Goal: Task Accomplishment & Management: Manage account settings

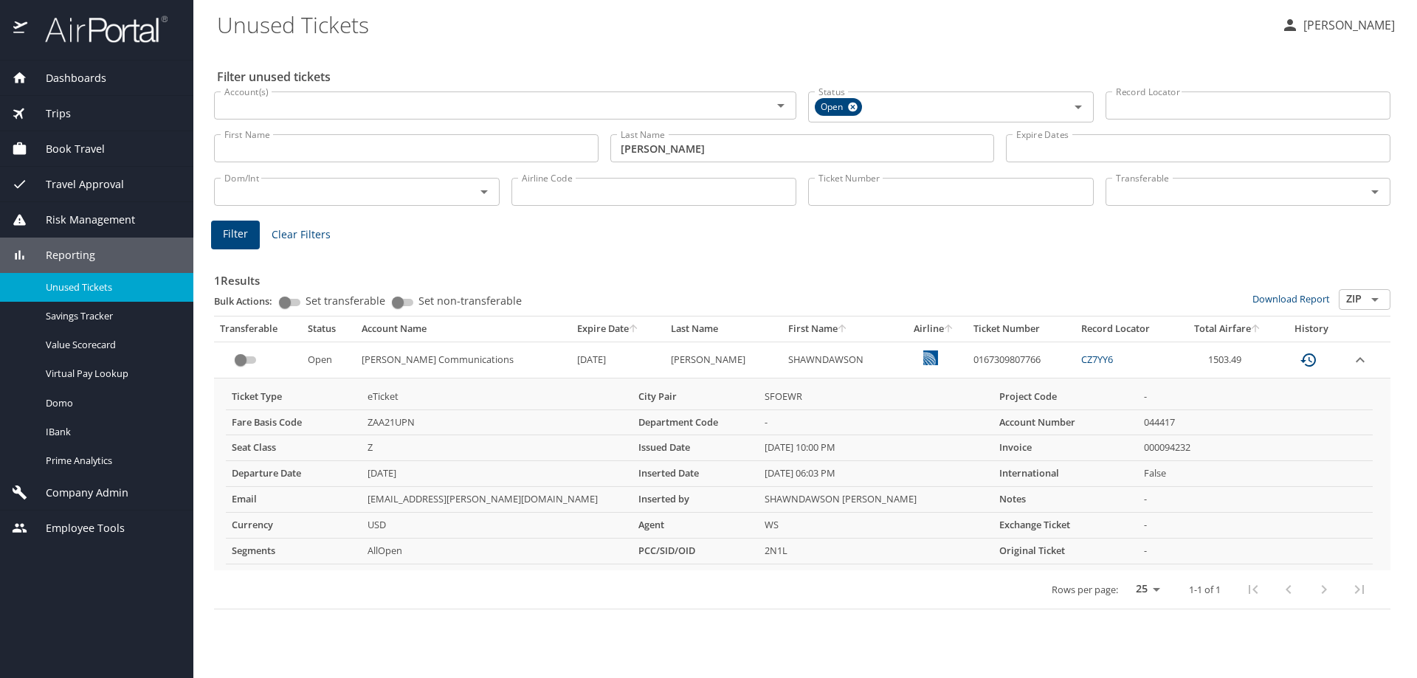
click at [111, 495] on span "Company Admin" at bounding box center [77, 493] width 101 height 16
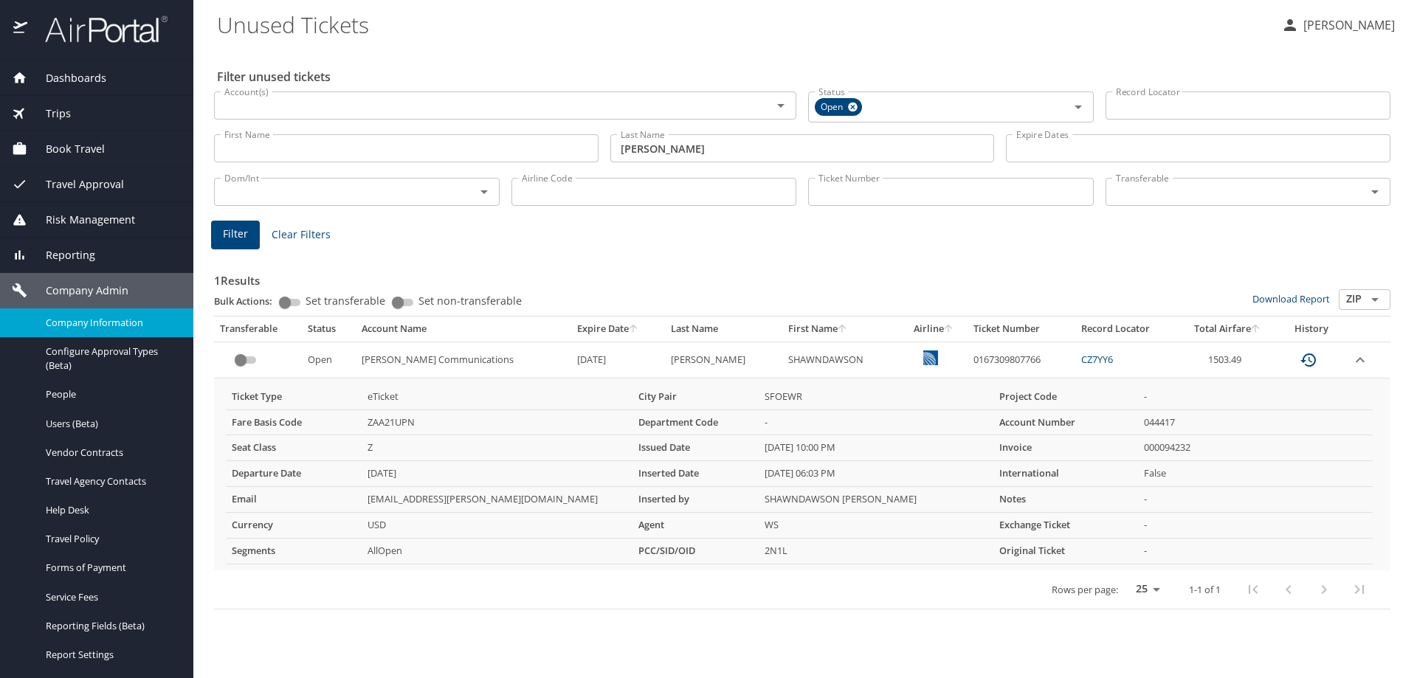
click at [106, 321] on span "Company Information" at bounding box center [111, 323] width 130 height 14
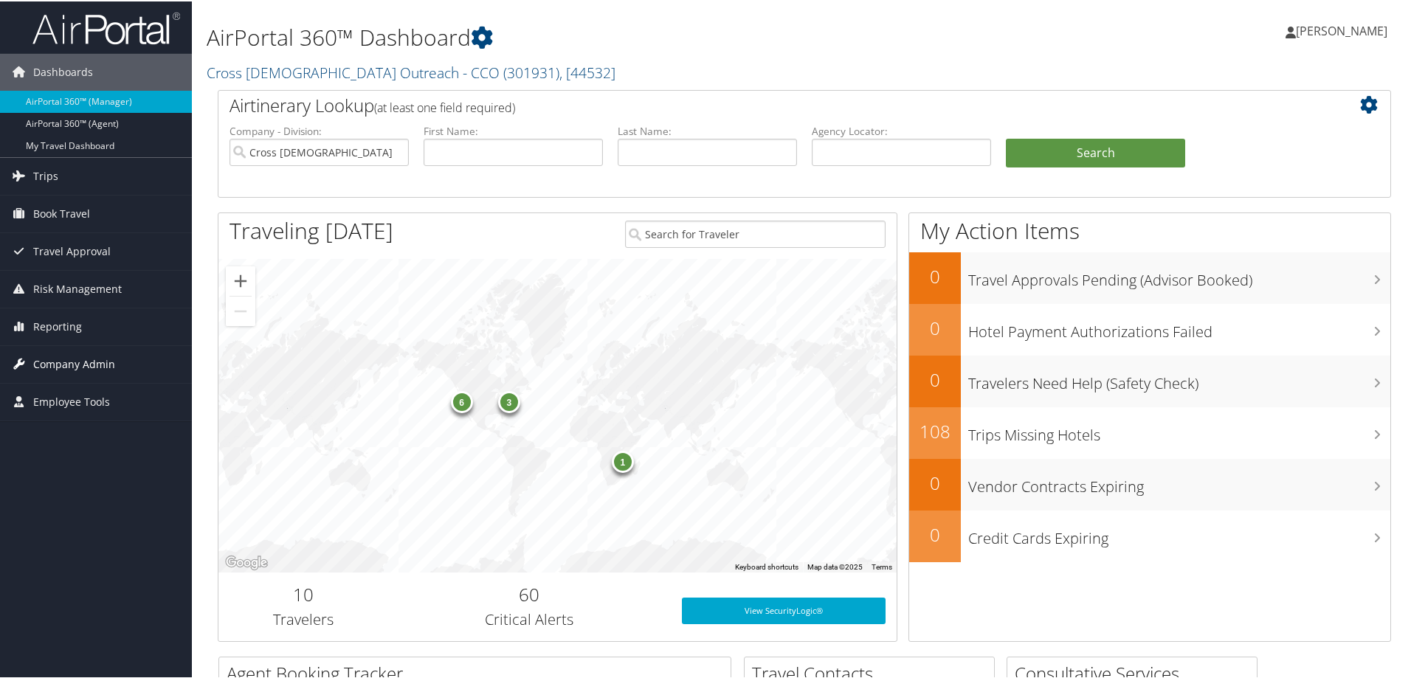
click at [74, 360] on span "Company Admin" at bounding box center [74, 363] width 82 height 37
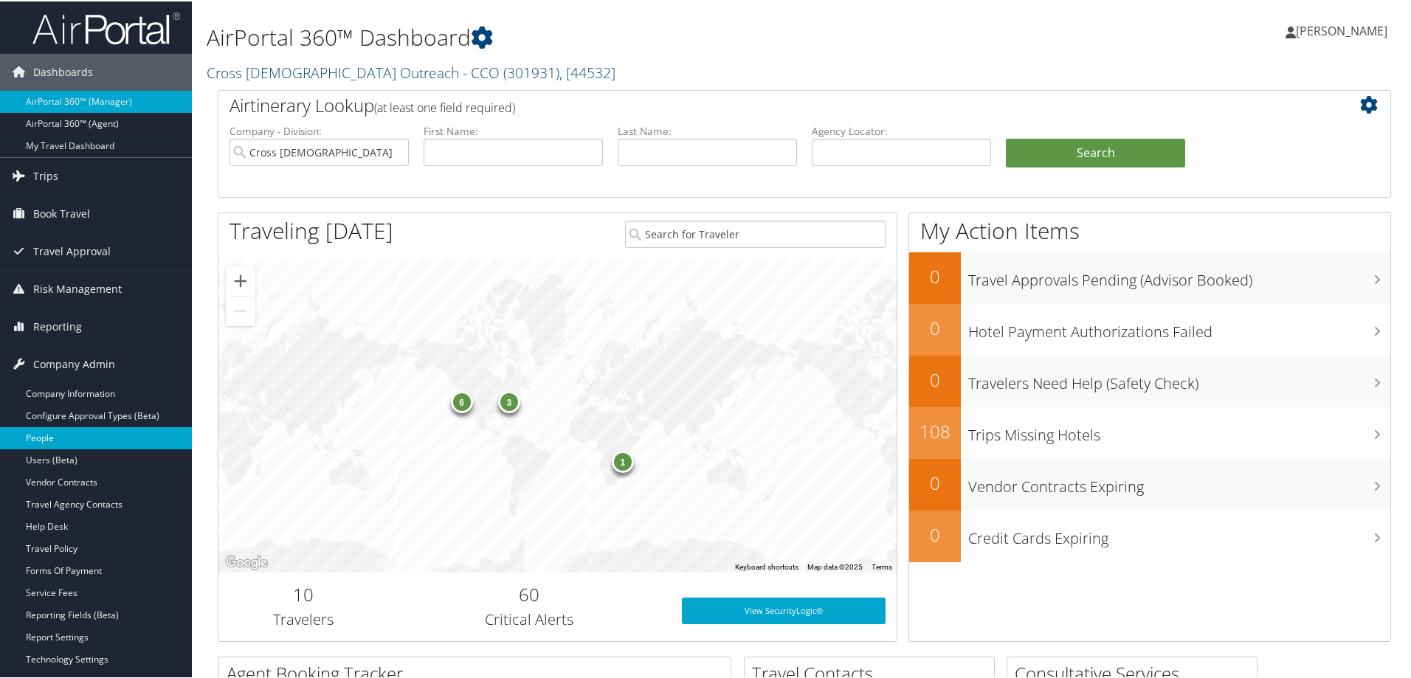
click at [69, 433] on link "People" at bounding box center [96, 437] width 192 height 22
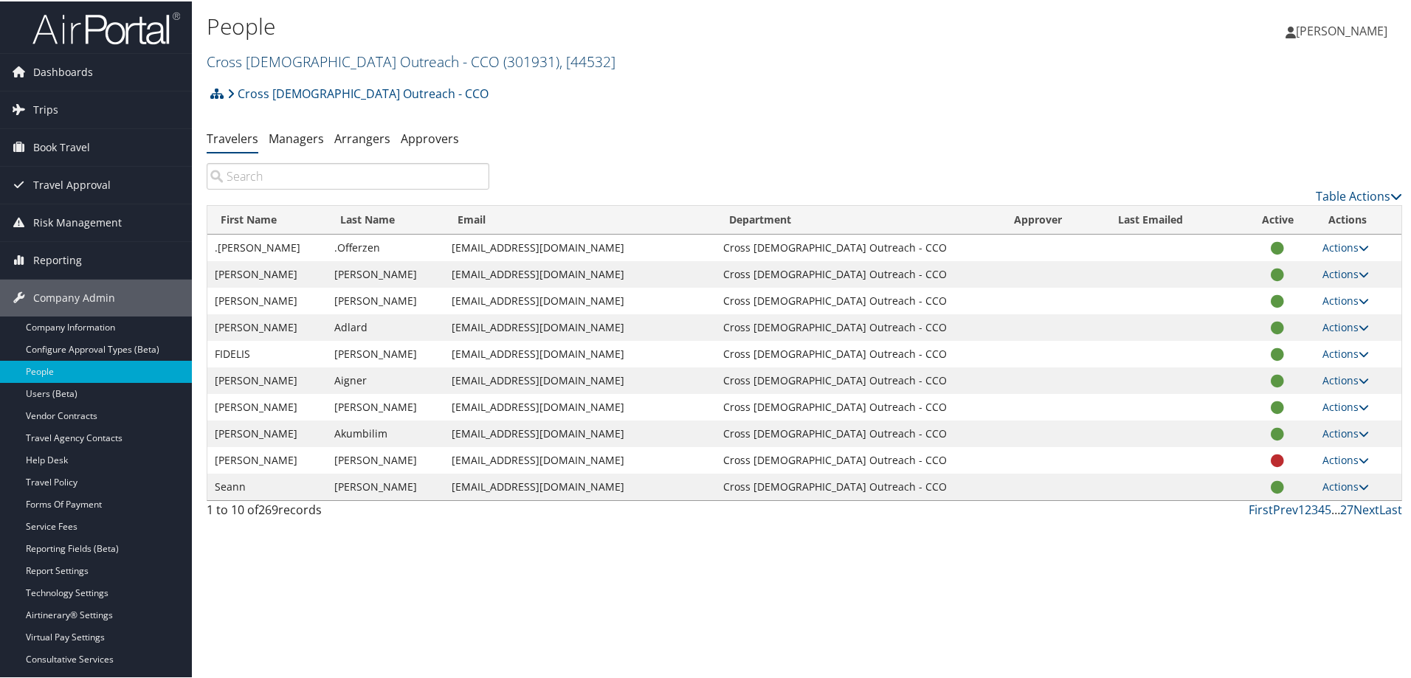
click at [503, 64] on span "( 301931 )" at bounding box center [531, 60] width 56 height 20
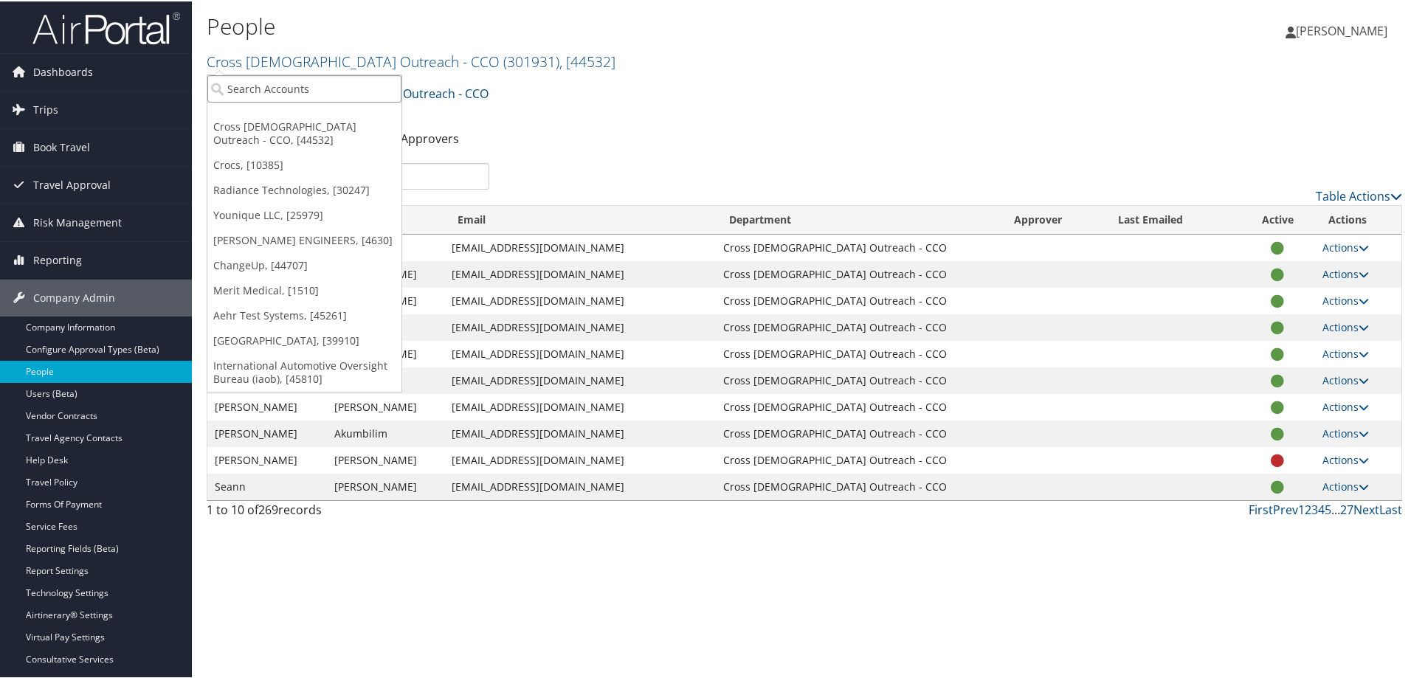
click at [309, 80] on input "search" at bounding box center [304, 87] width 194 height 27
type input "merit"
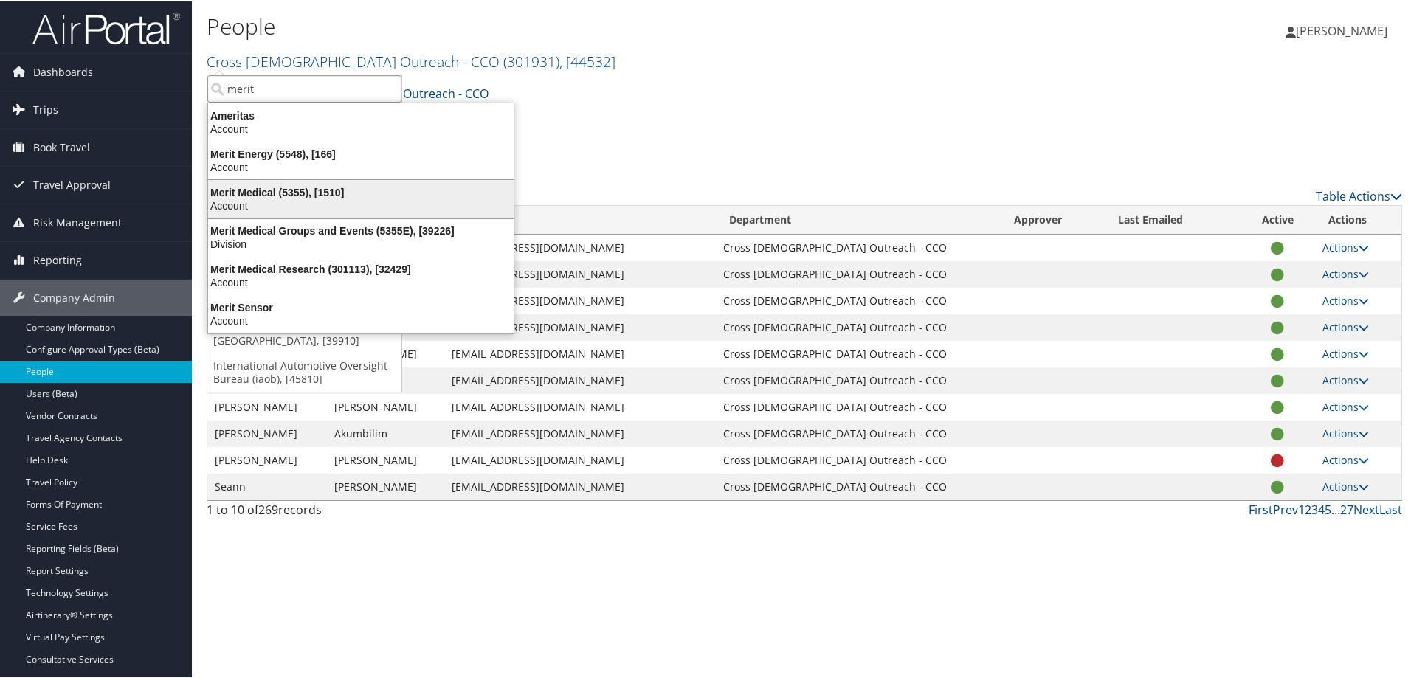
click at [279, 198] on div "Account" at bounding box center [360, 204] width 323 height 13
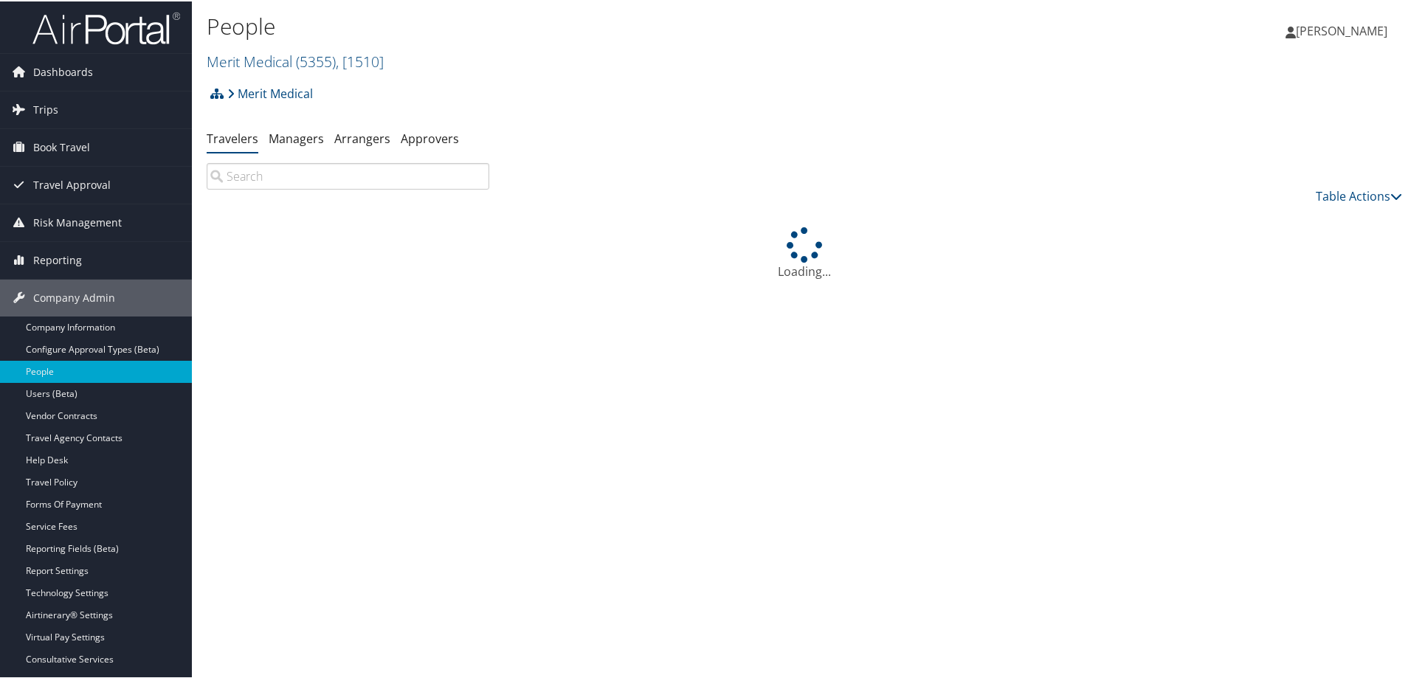
click at [285, 170] on input "search" at bounding box center [348, 175] width 283 height 27
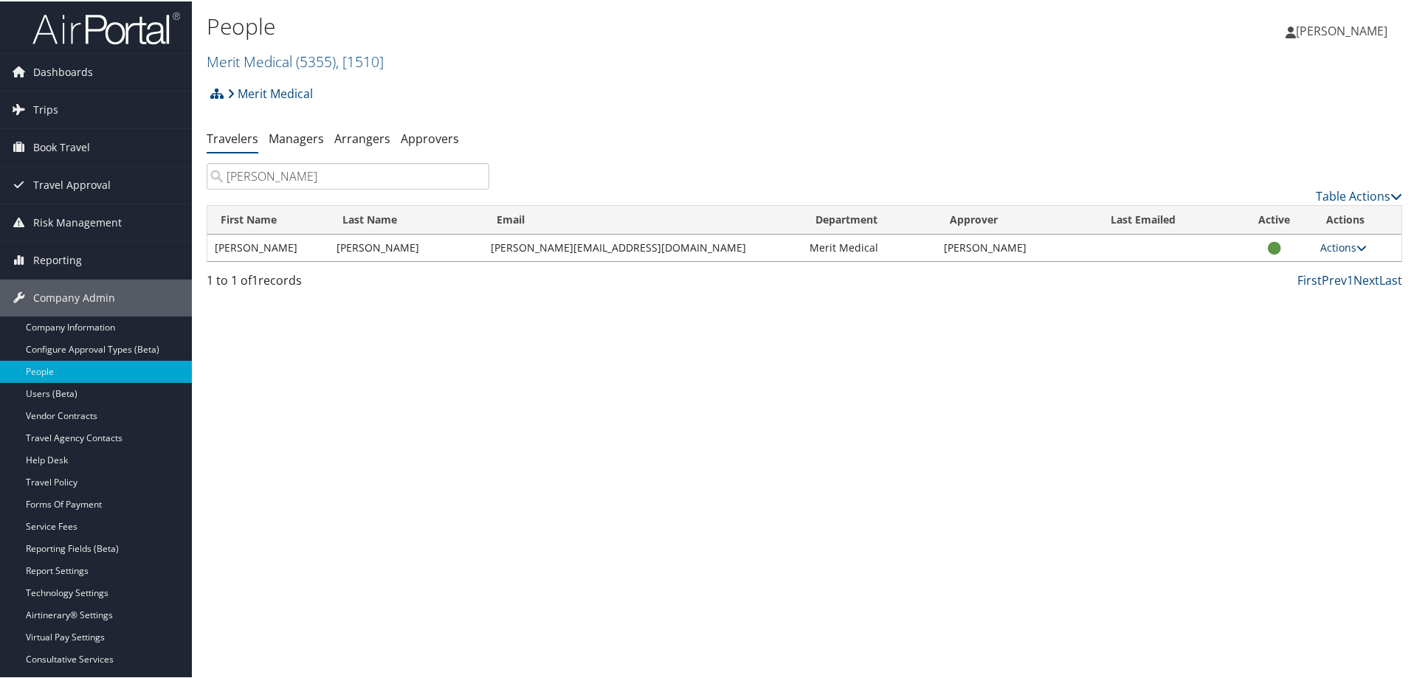
type input "aronson"
click at [1356, 245] on icon at bounding box center [1361, 246] width 10 height 10
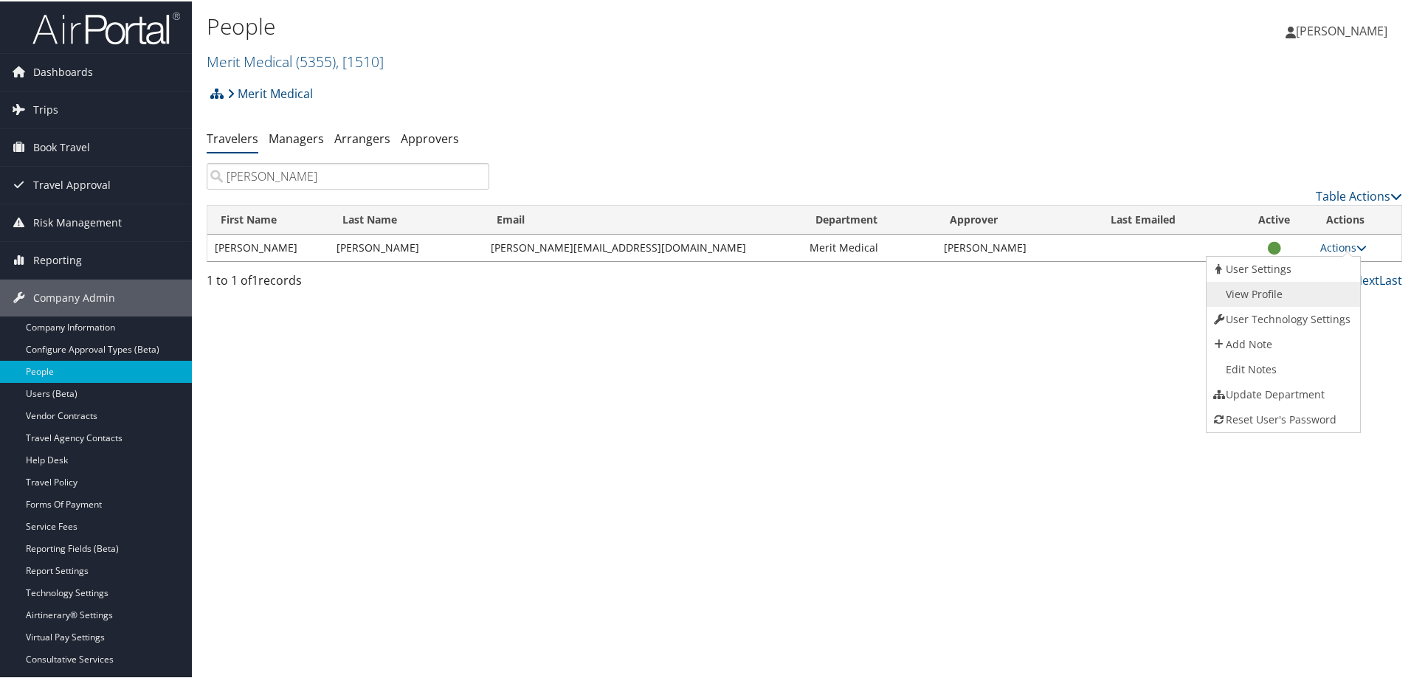
click at [1293, 291] on link "View Profile" at bounding box center [1282, 292] width 150 height 25
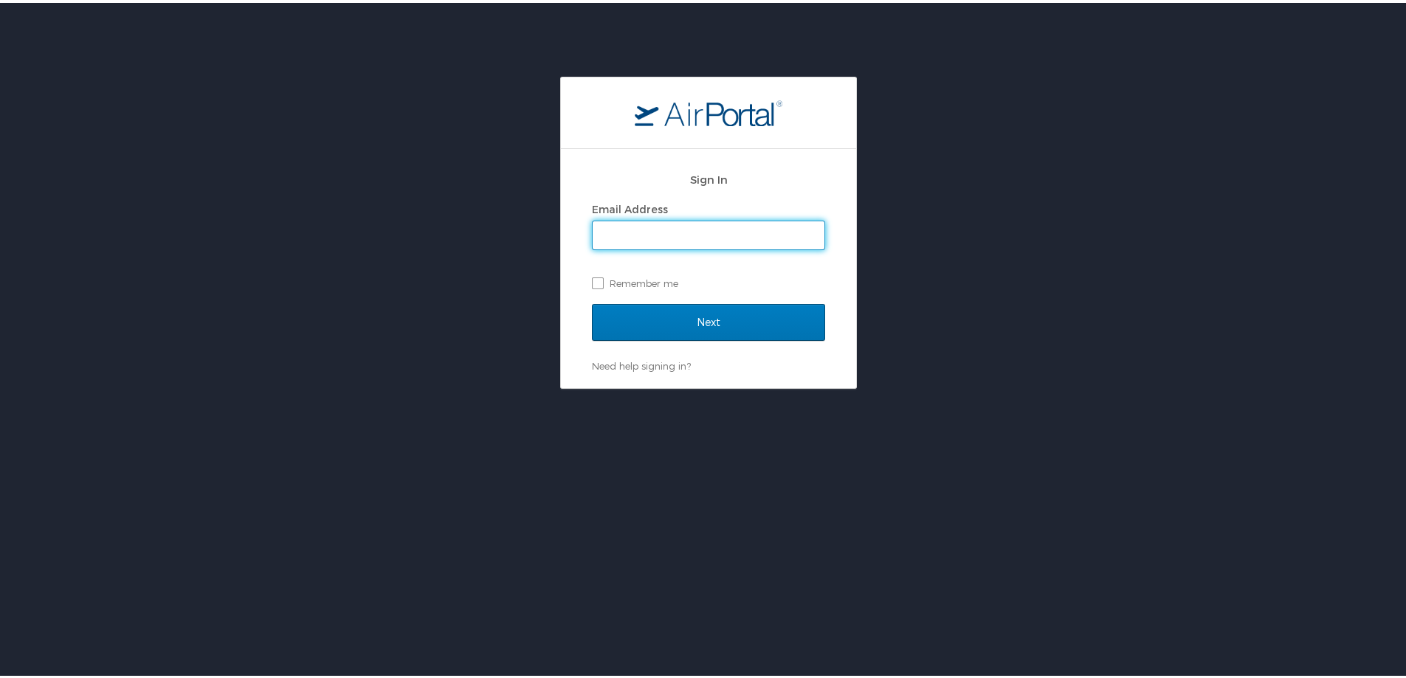
type input "chris.wasielewski@cbtravel.com"
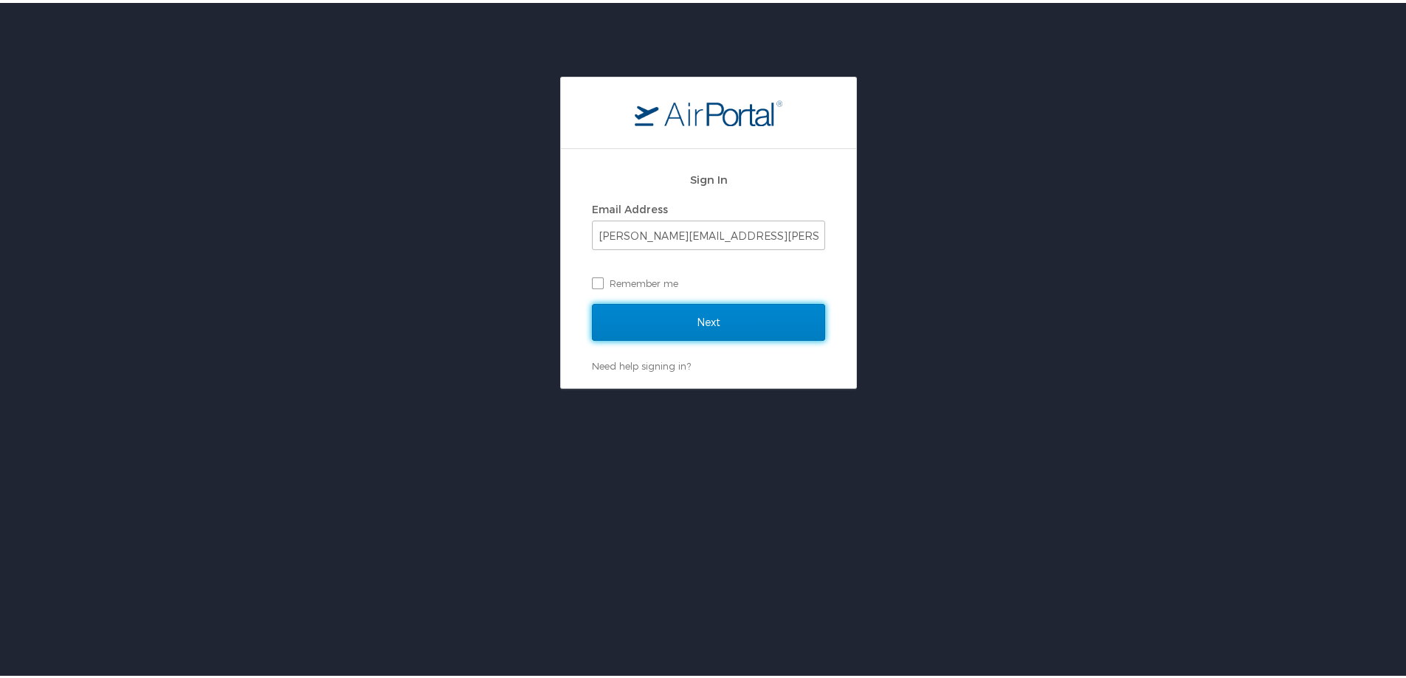
click at [682, 329] on input "Next" at bounding box center [708, 319] width 233 height 37
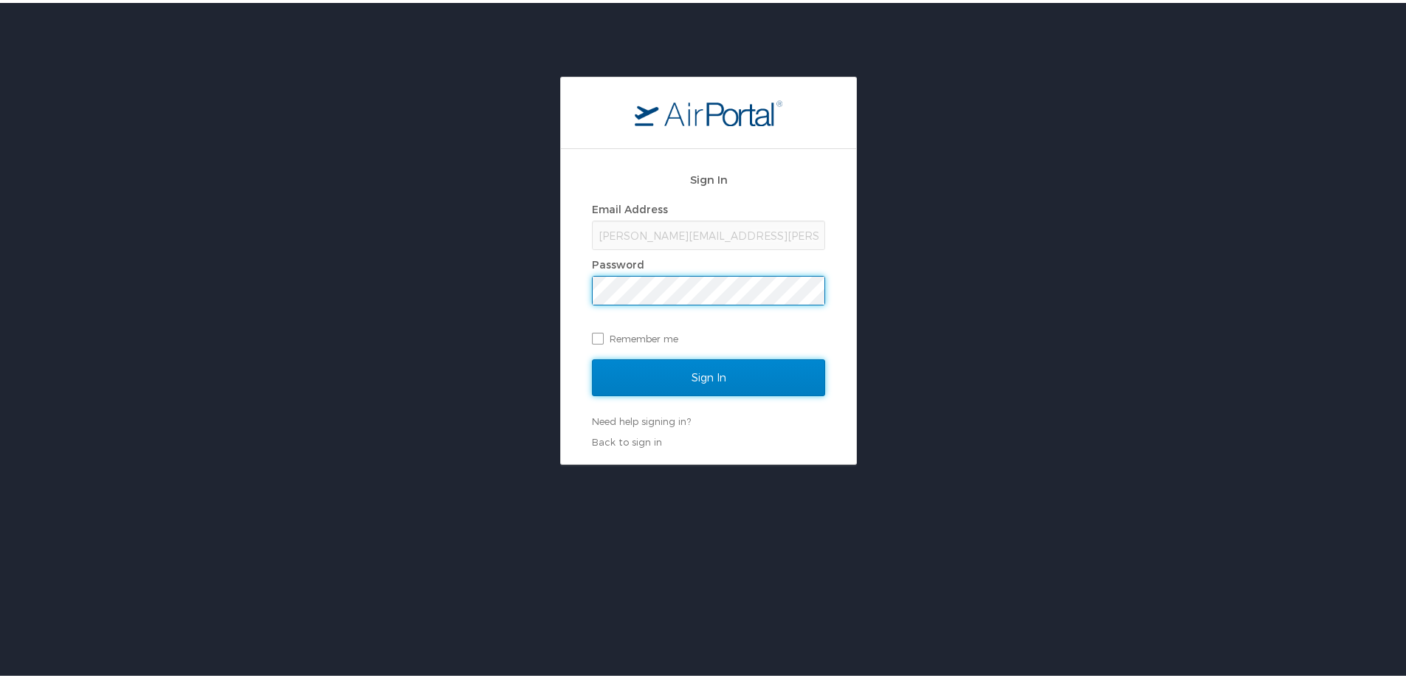
click at [691, 379] on input "Sign In" at bounding box center [708, 374] width 233 height 37
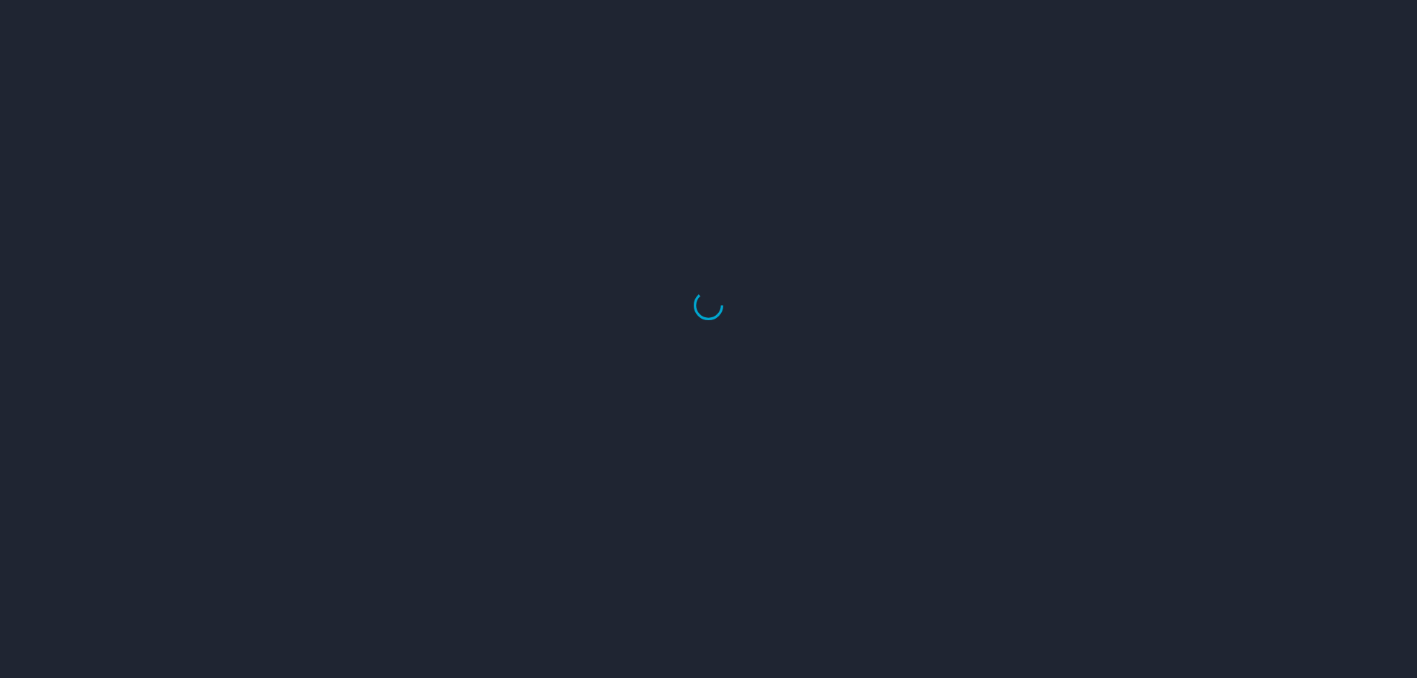
select select "US"
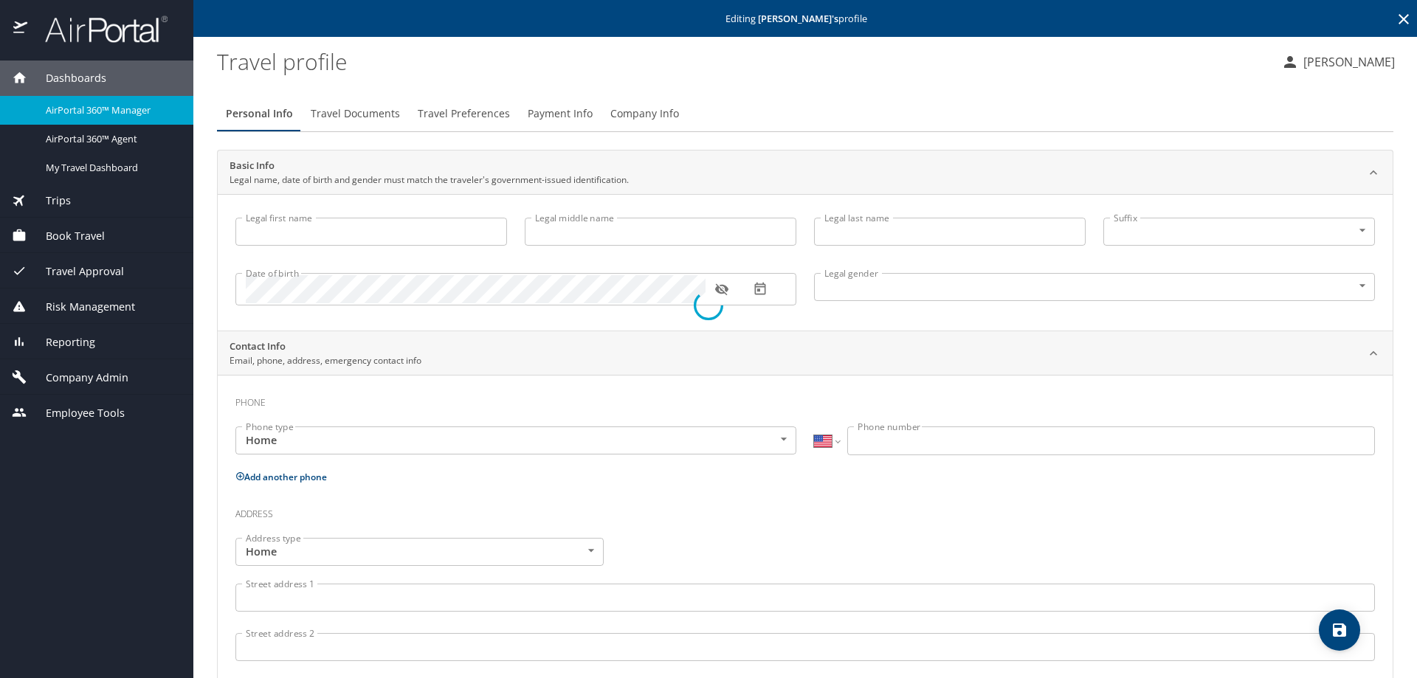
type input "[PERSON_NAME]"
type input "Undisclosed"
select select "US"
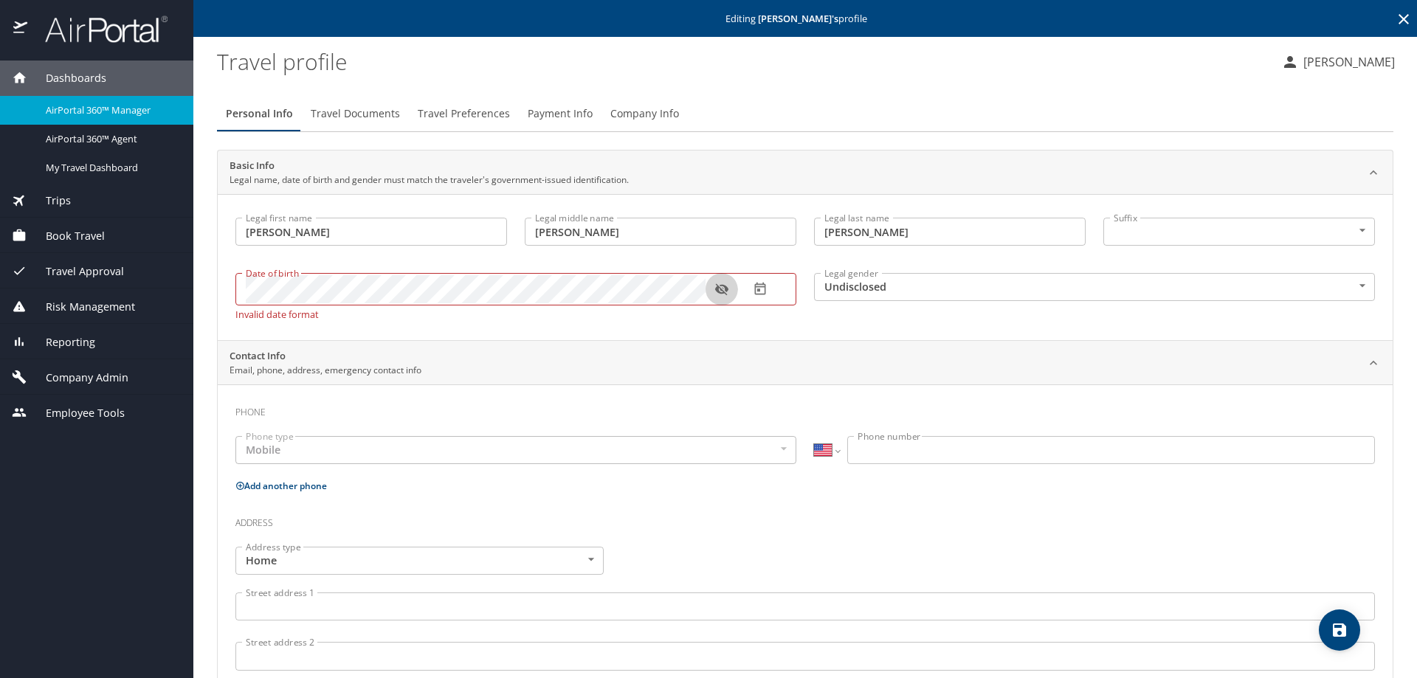
click at [724, 287] on icon "button" at bounding box center [720, 290] width 13 height 12
click at [641, 333] on div "Basic Info Legal name, date of birth and gender must match the traveler's gover…" at bounding box center [805, 556] width 1176 height 812
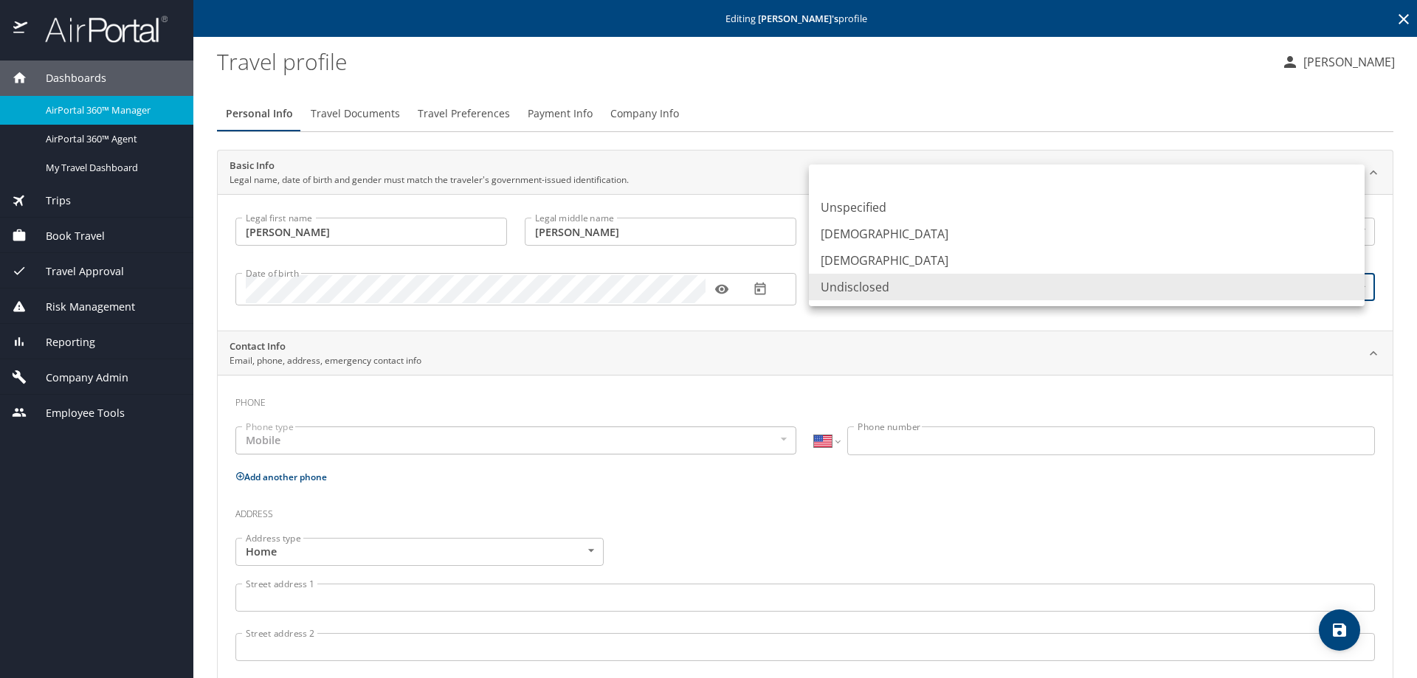
click at [877, 289] on body "Dashboards AirPortal 360™ Manager AirPortal 360™ Agent My Travel Dashboard Trip…" at bounding box center [708, 339] width 1417 height 678
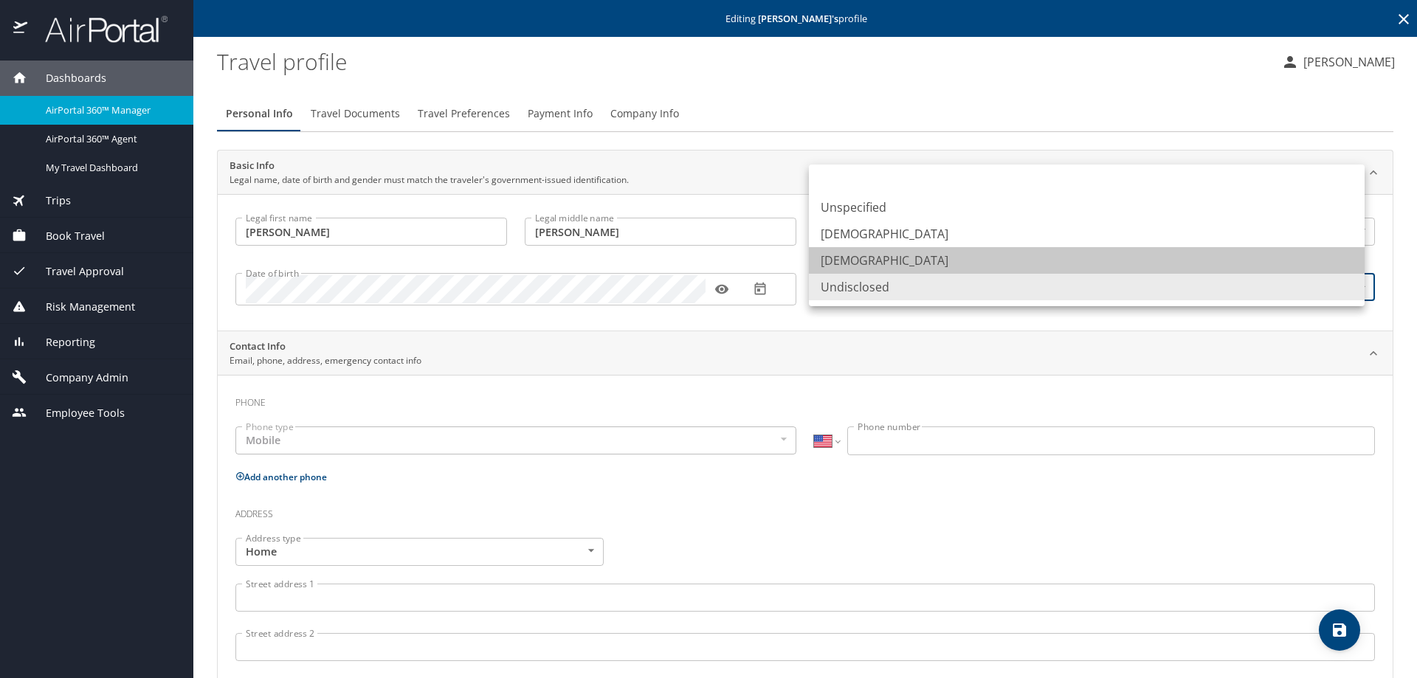
click at [868, 263] on li "[DEMOGRAPHIC_DATA]" at bounding box center [1087, 260] width 556 height 27
type input "[DEMOGRAPHIC_DATA]"
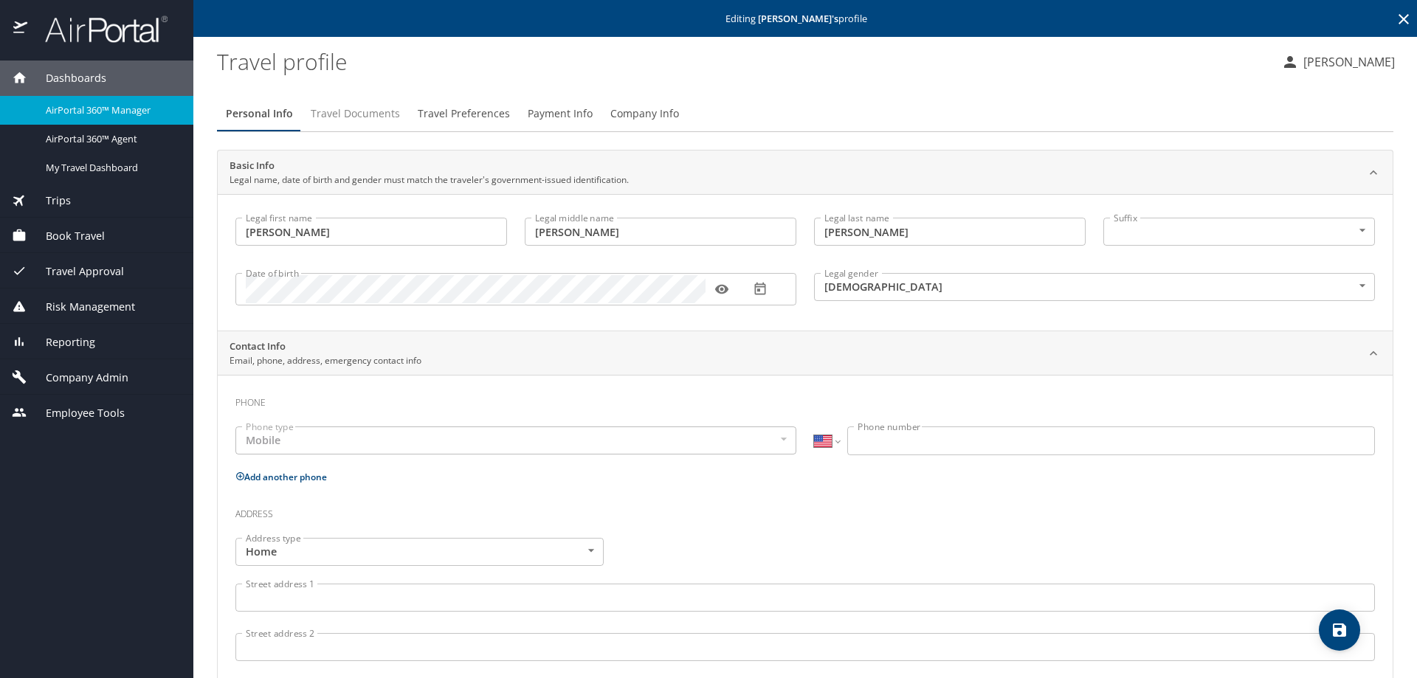
click at [355, 113] on span "Travel Documents" at bounding box center [355, 114] width 89 height 18
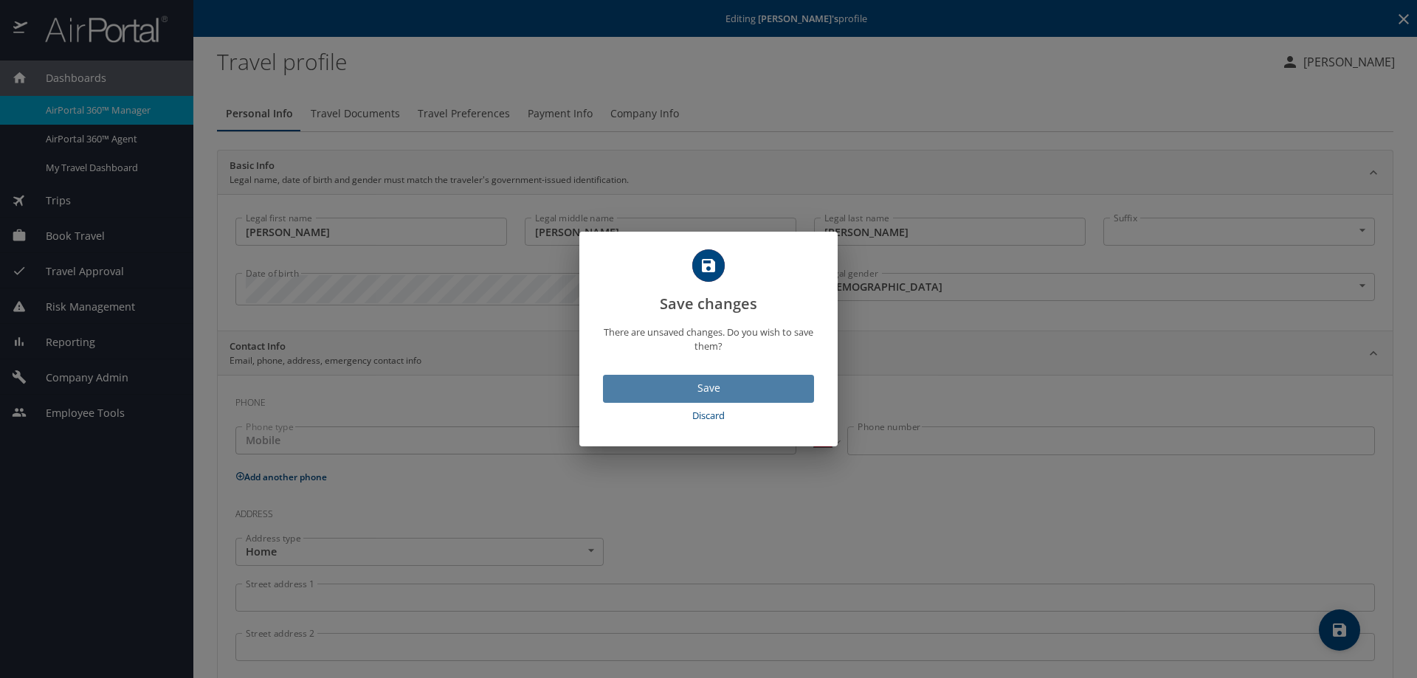
click at [683, 383] on span "Save" at bounding box center [708, 388] width 187 height 18
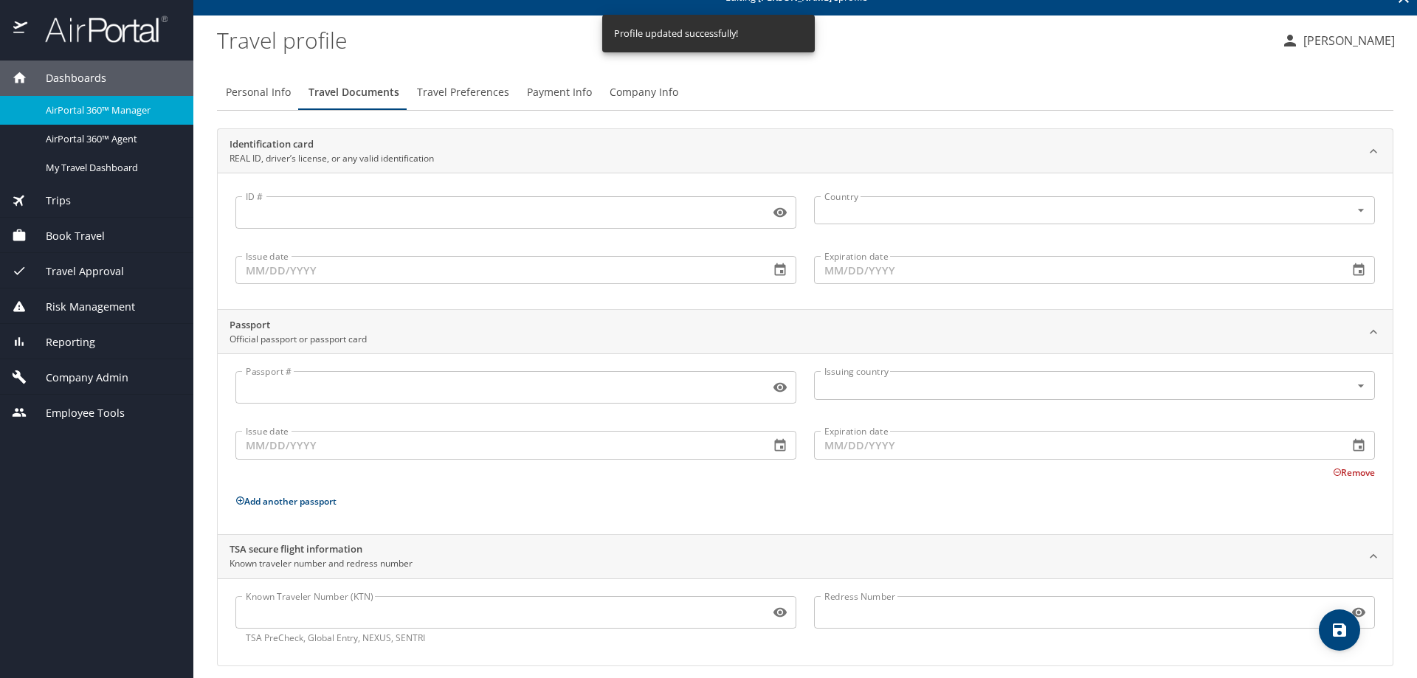
scroll to position [33, 0]
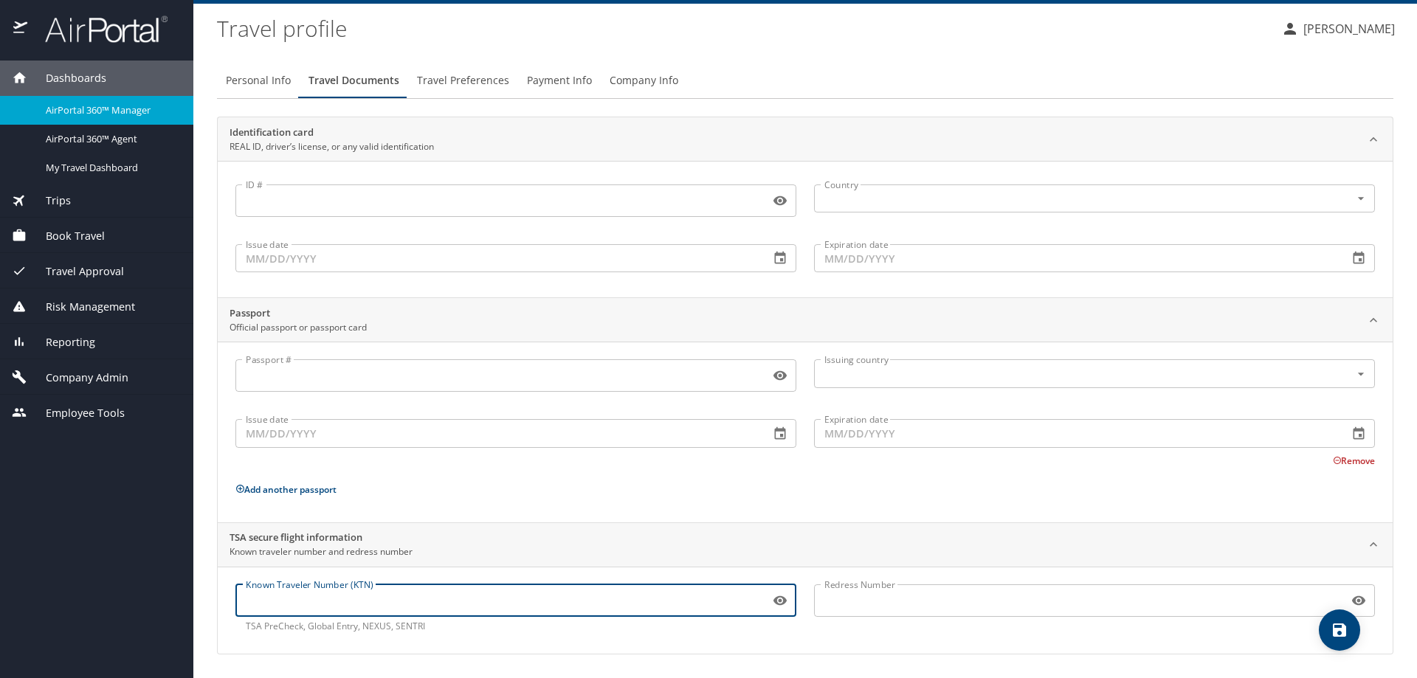
click at [315, 604] on input "Known Traveler Number (KTN)" at bounding box center [499, 601] width 528 height 28
click at [357, 598] on input "Known Traveler Number (KTN)" at bounding box center [499, 601] width 528 height 28
paste input "982490802"
type input "982490802"
click at [1344, 628] on icon "save" at bounding box center [1339, 630] width 13 height 13
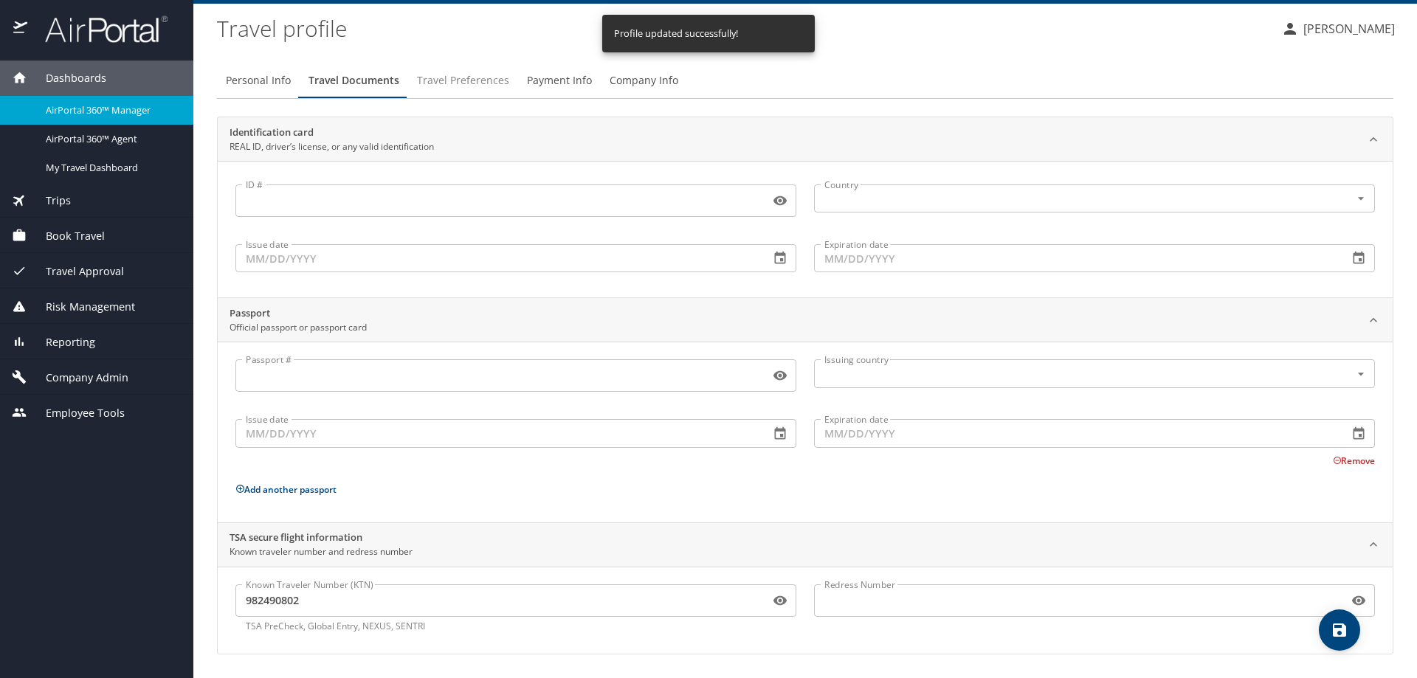
click at [463, 80] on span "Travel Preferences" at bounding box center [463, 81] width 92 height 18
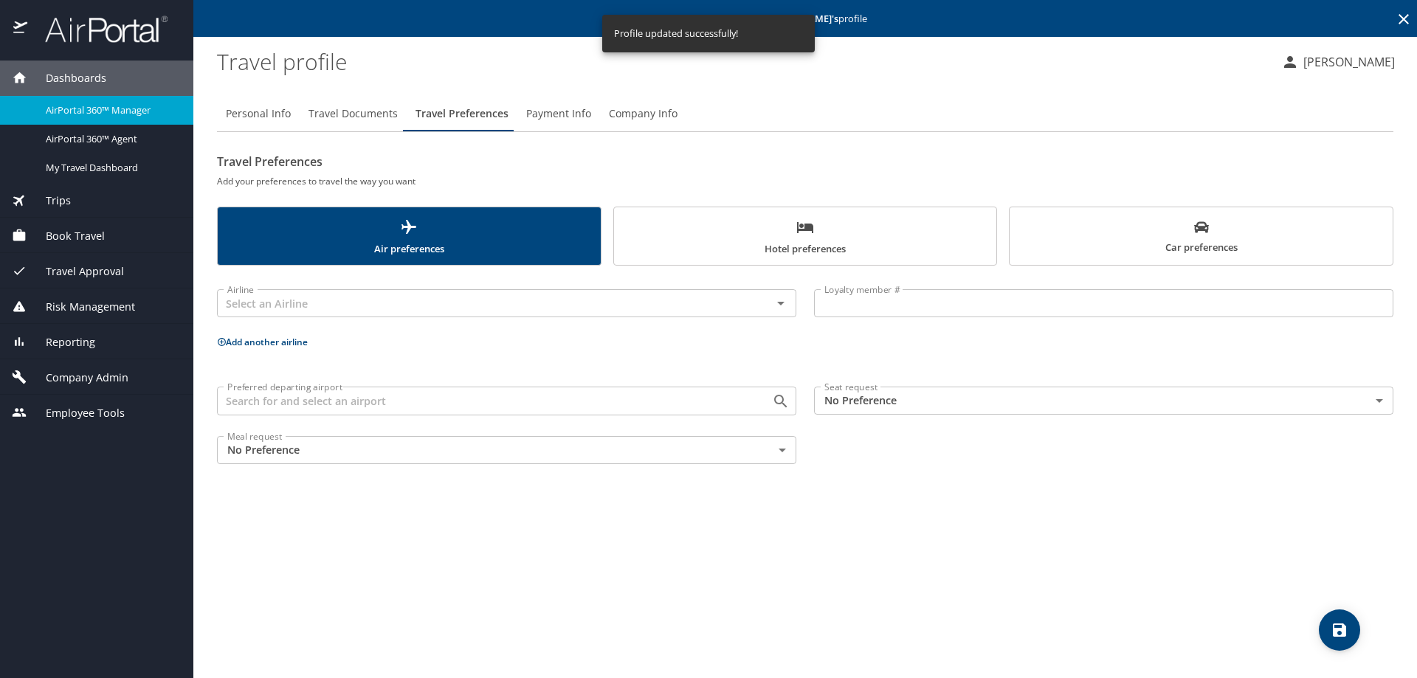
scroll to position [0, 0]
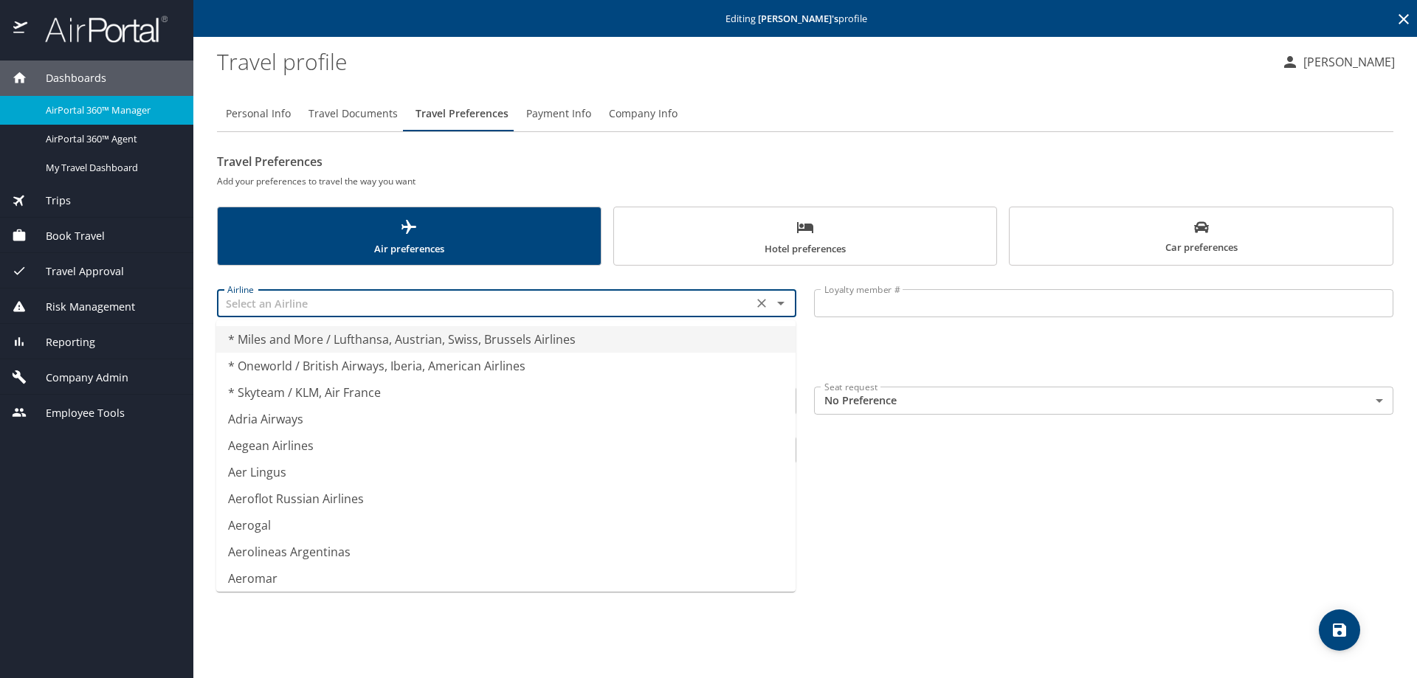
click at [261, 300] on input "text" at bounding box center [484, 303] width 527 height 19
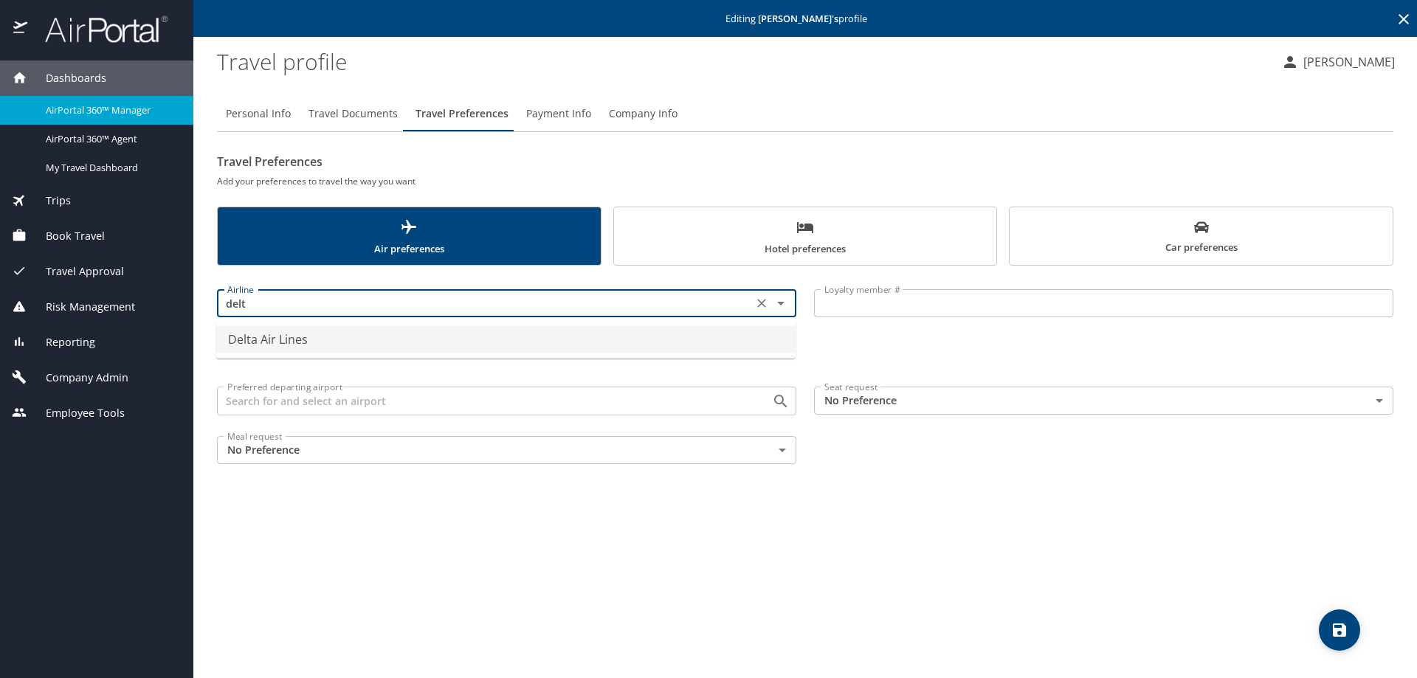
click at [254, 331] on li "Delta Air Lines" at bounding box center [505, 339] width 579 height 27
type input "Delta Air Lines"
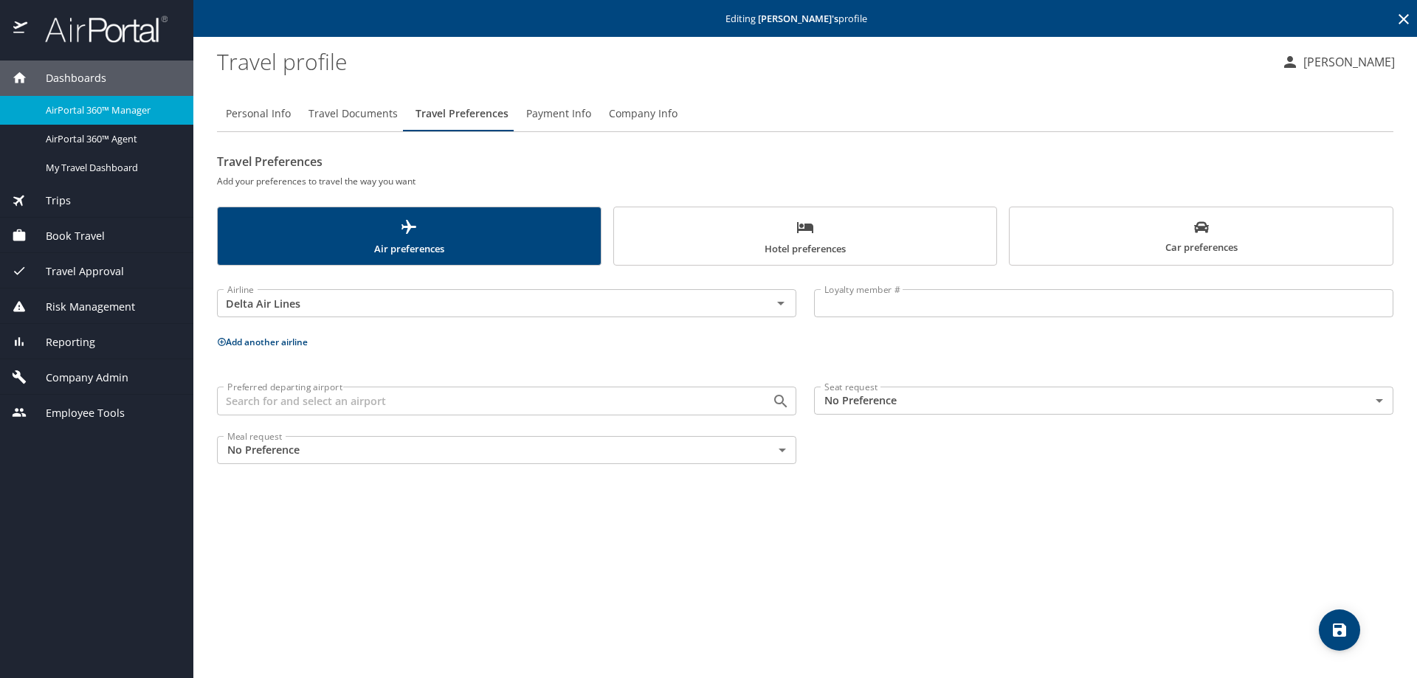
click at [952, 306] on input "Loyalty member #" at bounding box center [1103, 303] width 579 height 28
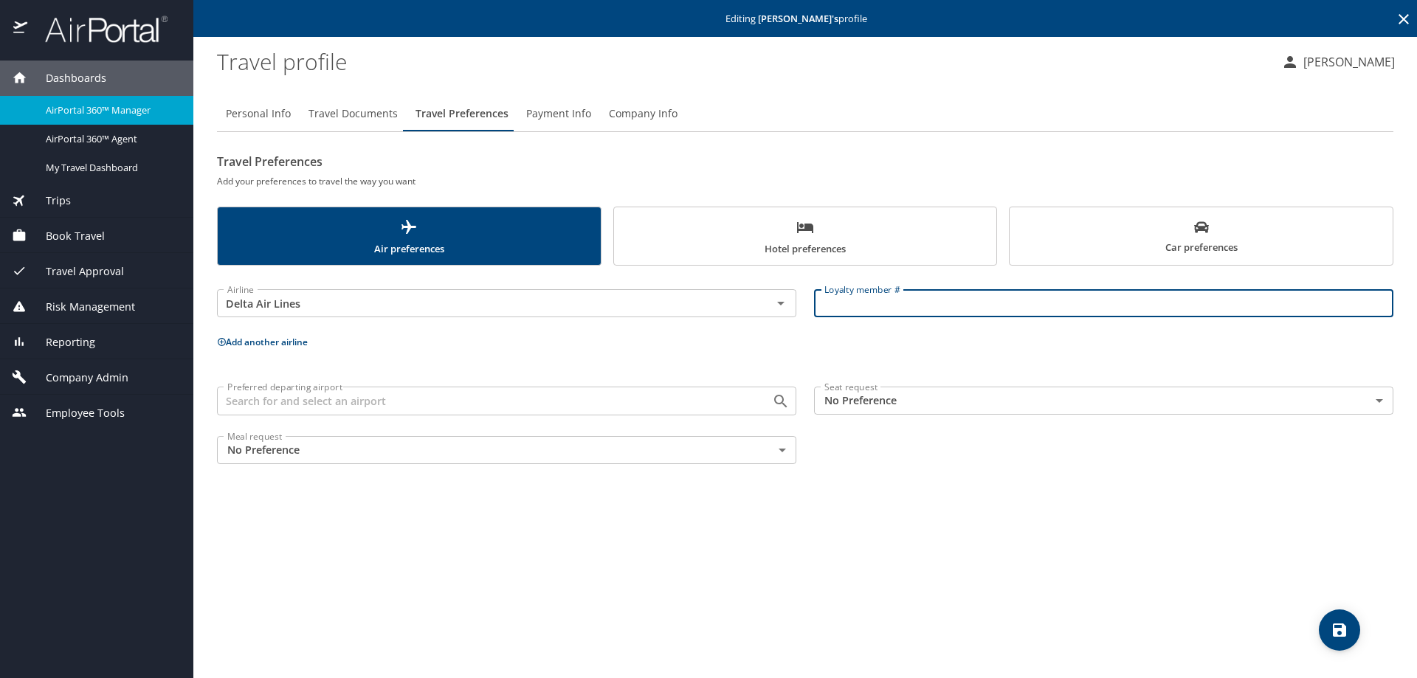
paste input "6142005450"
type input "6142005450"
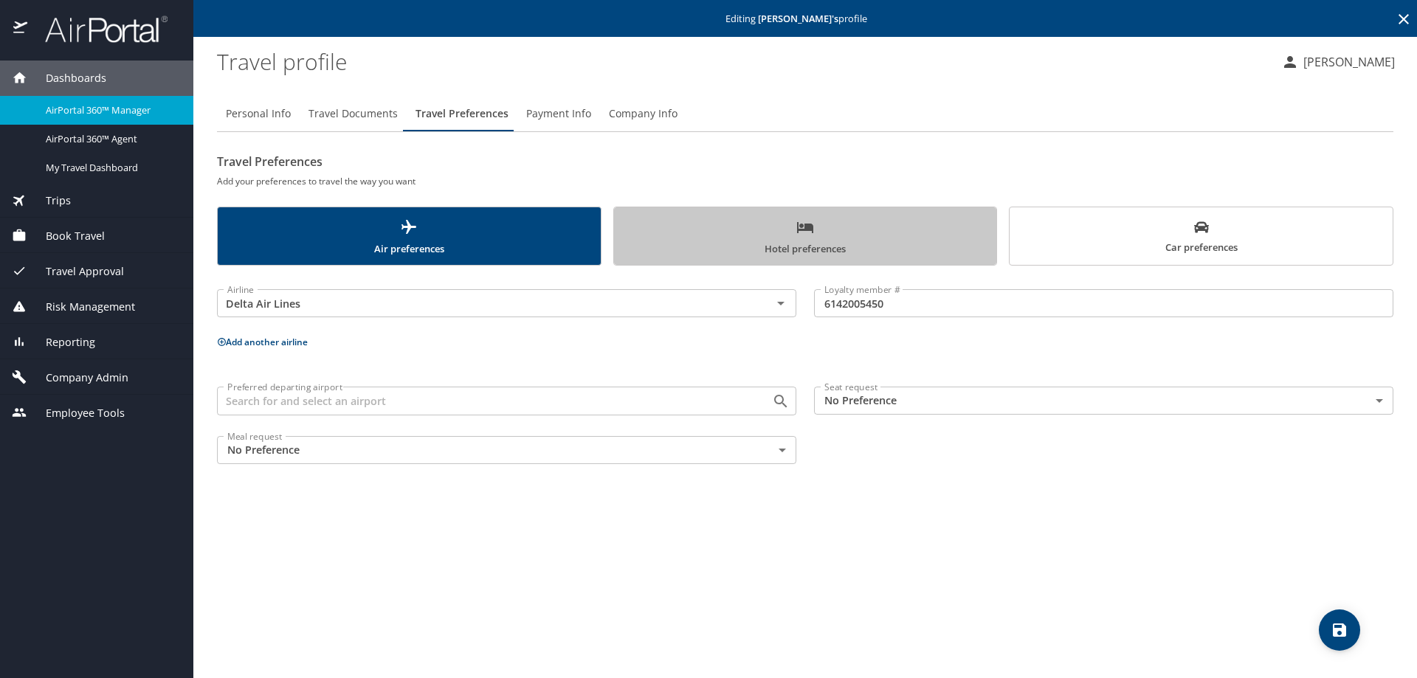
click at [869, 241] on span "Hotel preferences" at bounding box center [805, 237] width 365 height 39
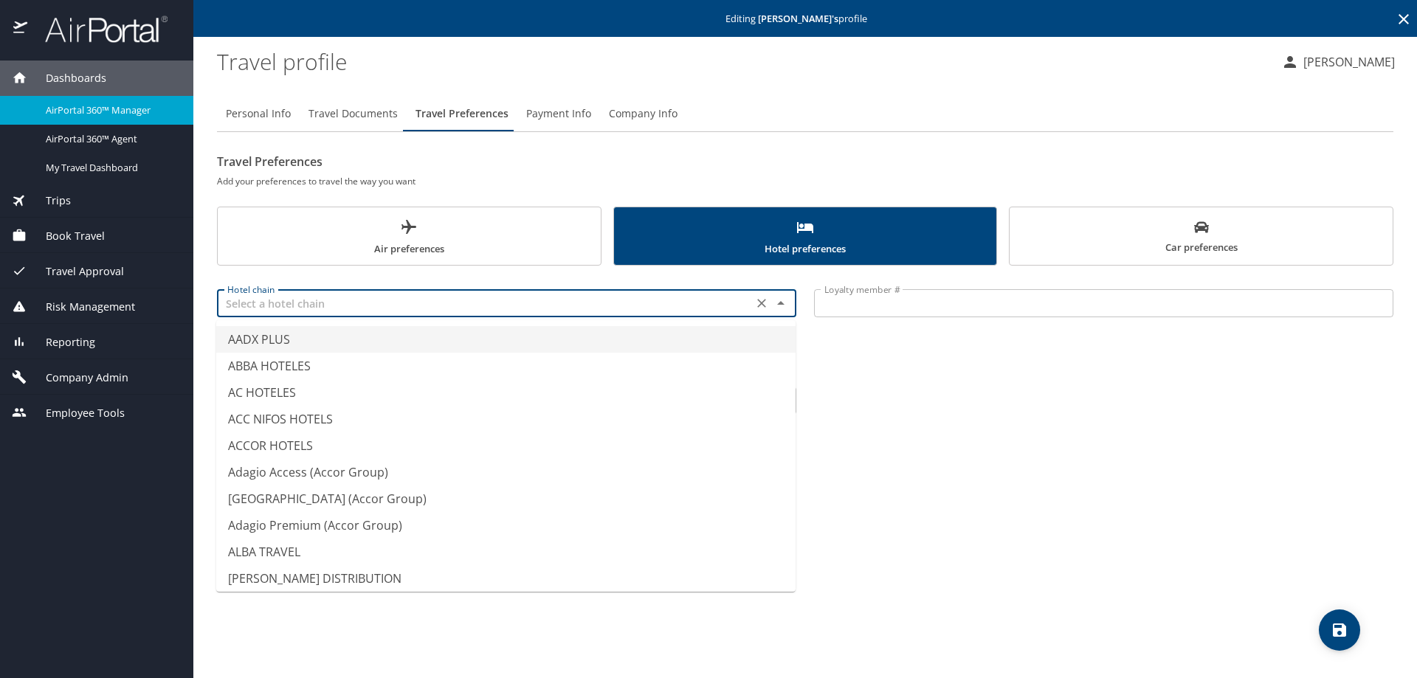
click at [364, 305] on input "text" at bounding box center [484, 303] width 527 height 19
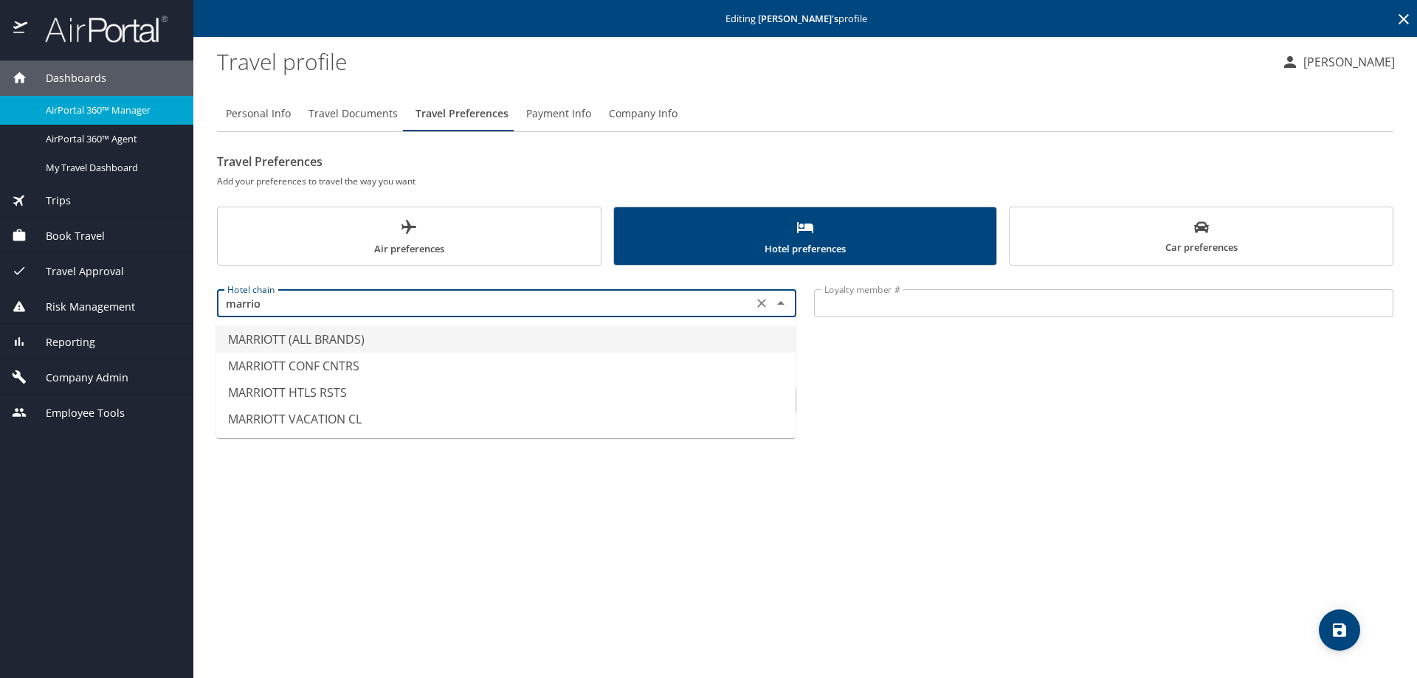
click at [344, 345] on li "MARRIOTT (ALL BRANDS)" at bounding box center [505, 339] width 579 height 27
type input "MARRIOTT (ALL BRANDS)"
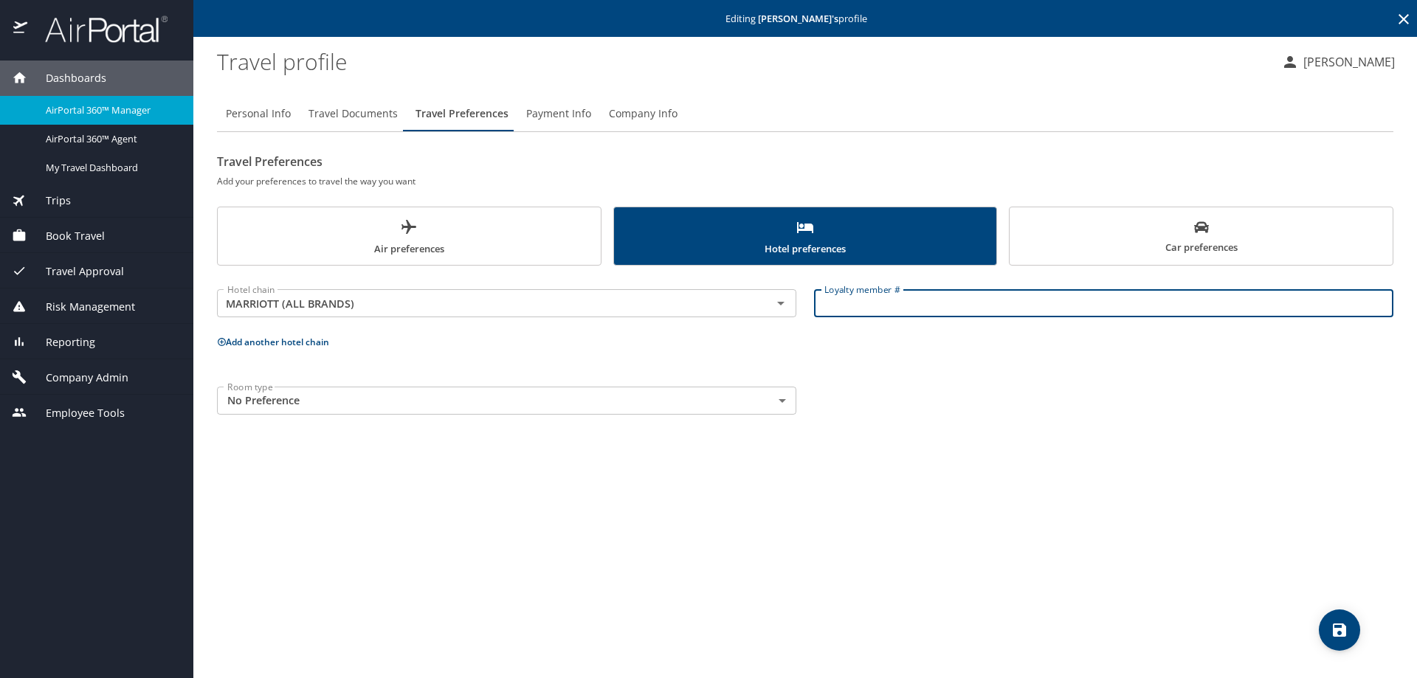
click at [899, 306] on input "Loyalty member #" at bounding box center [1103, 303] width 579 height 28
type input "027750319"
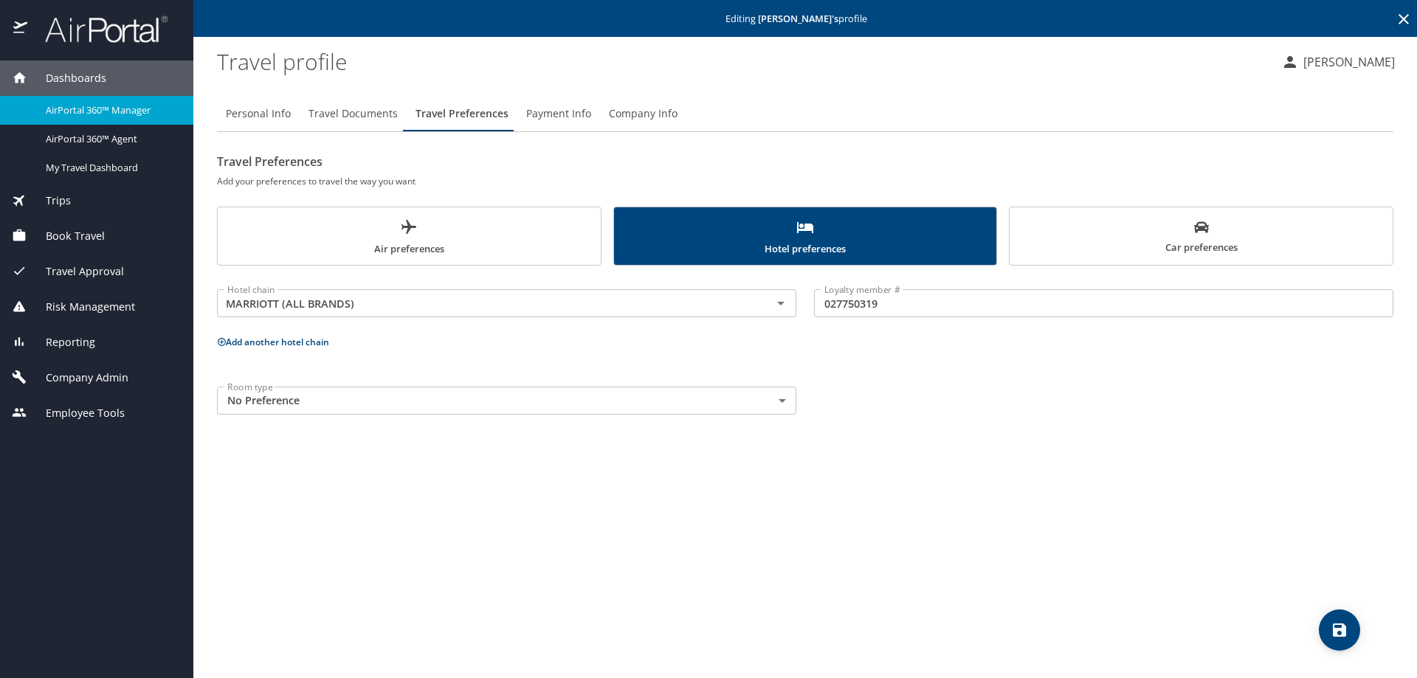
click at [223, 341] on icon at bounding box center [222, 342] width 10 height 10
click at [277, 390] on input "text" at bounding box center [484, 397] width 527 height 19
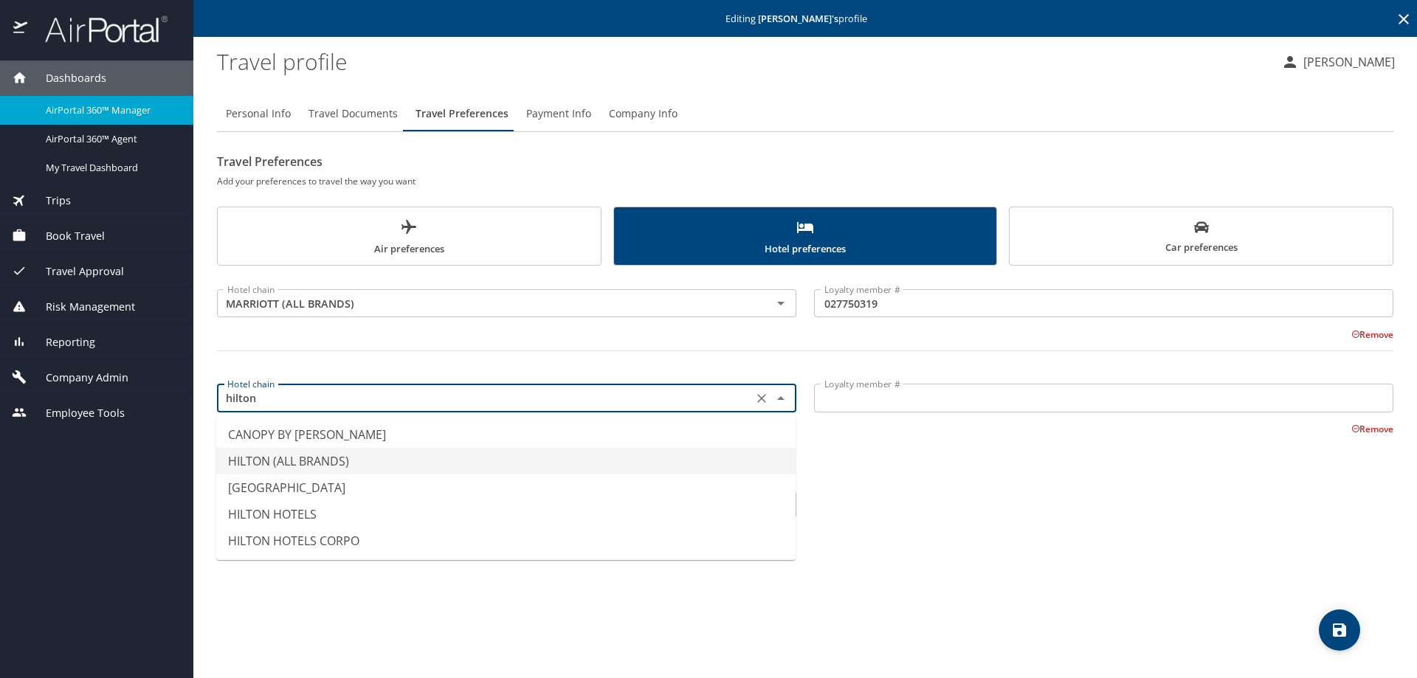
click at [280, 470] on li "HILTON (ALL BRANDS)" at bounding box center [505, 461] width 579 height 27
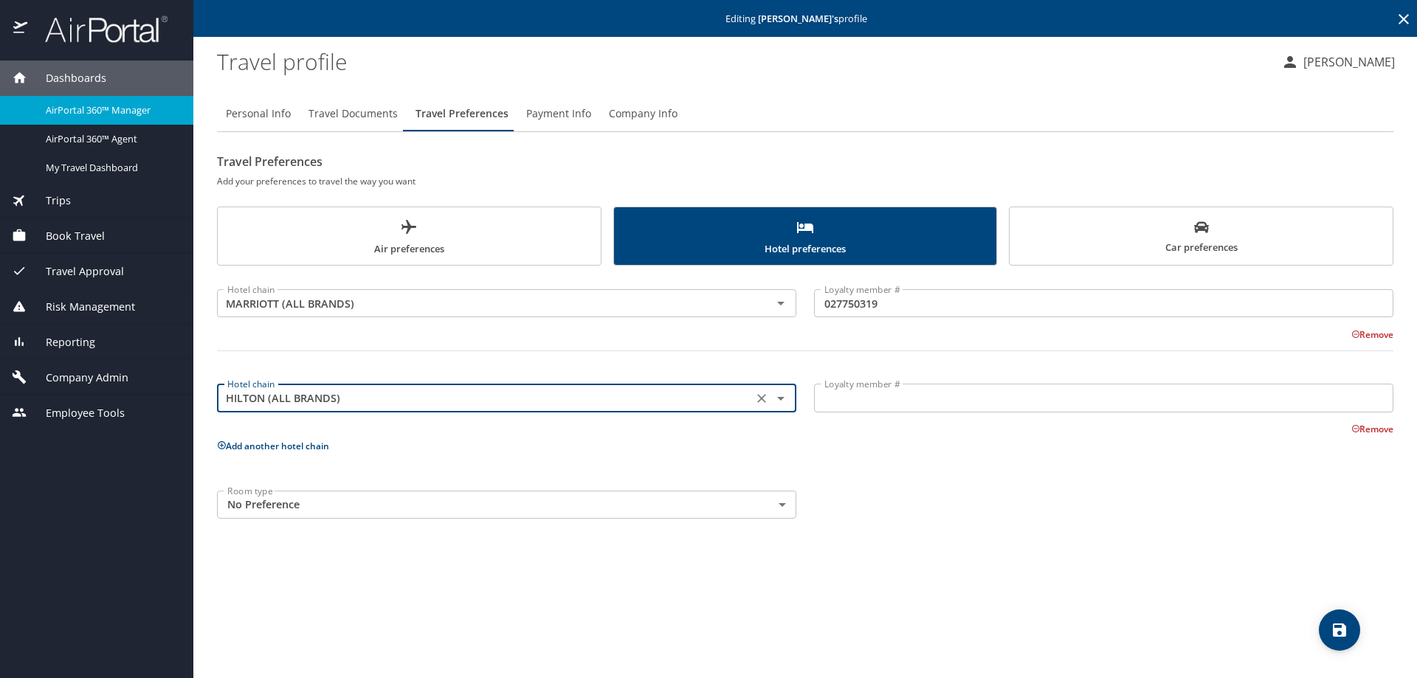
type input "HILTON (ALL BRANDS)"
click at [935, 401] on input "Loyalty member #" at bounding box center [1103, 398] width 579 height 28
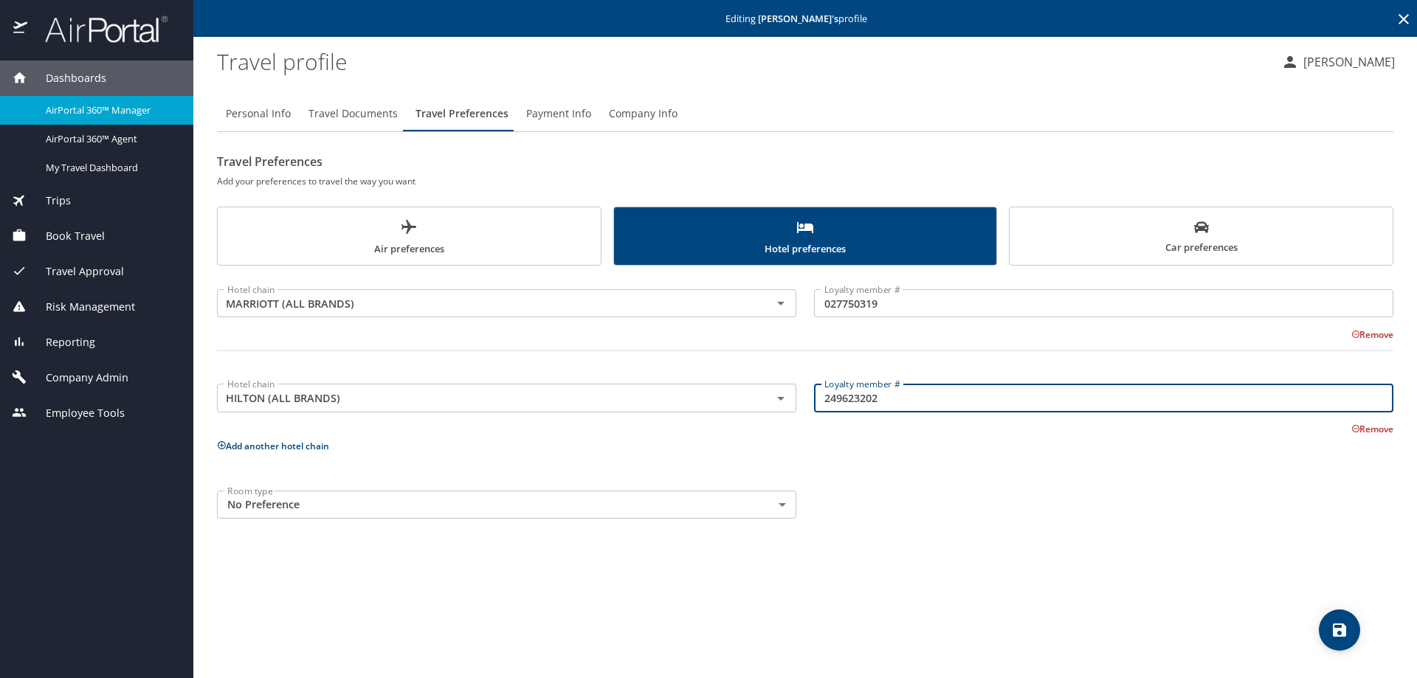
type input "249623202"
click at [590, 447] on p "Add another hotel chain" at bounding box center [805, 446] width 1176 height 18
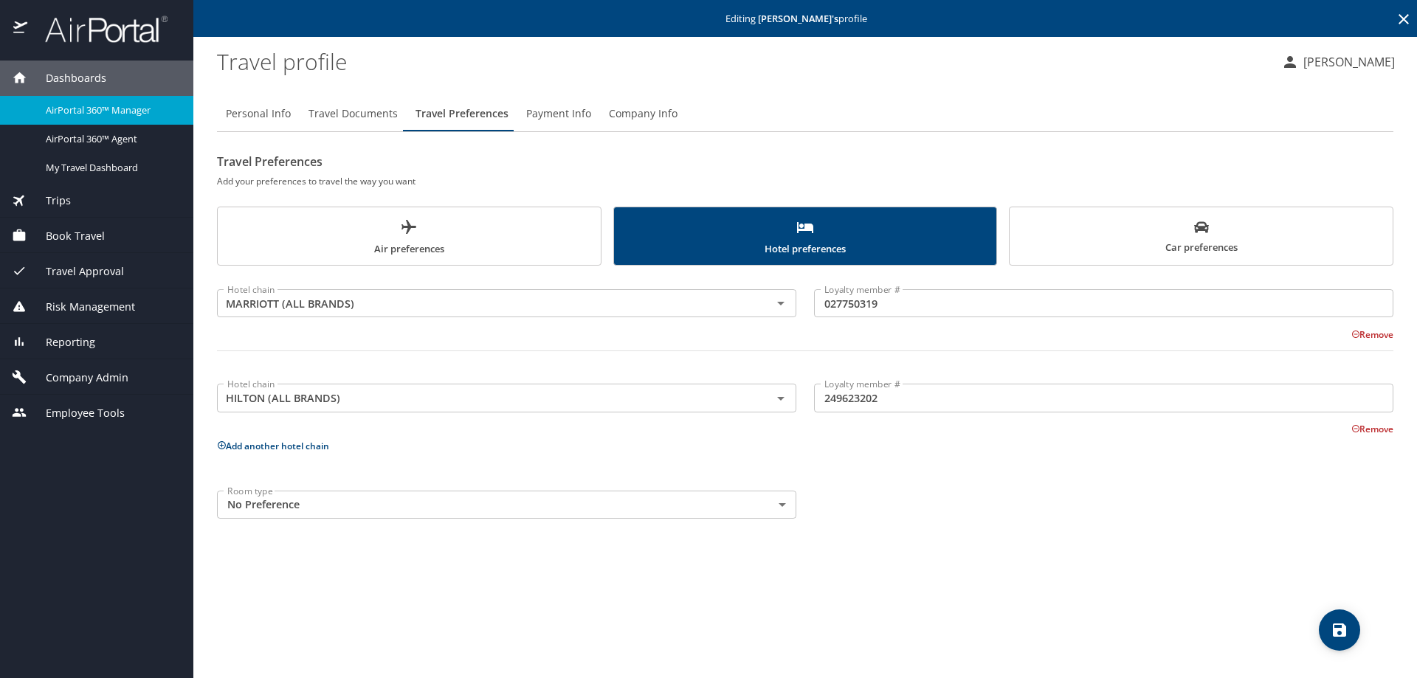
click at [1347, 632] on icon "save" at bounding box center [1340, 630] width 18 height 18
click at [520, 232] on span "Air preferences" at bounding box center [409, 237] width 365 height 39
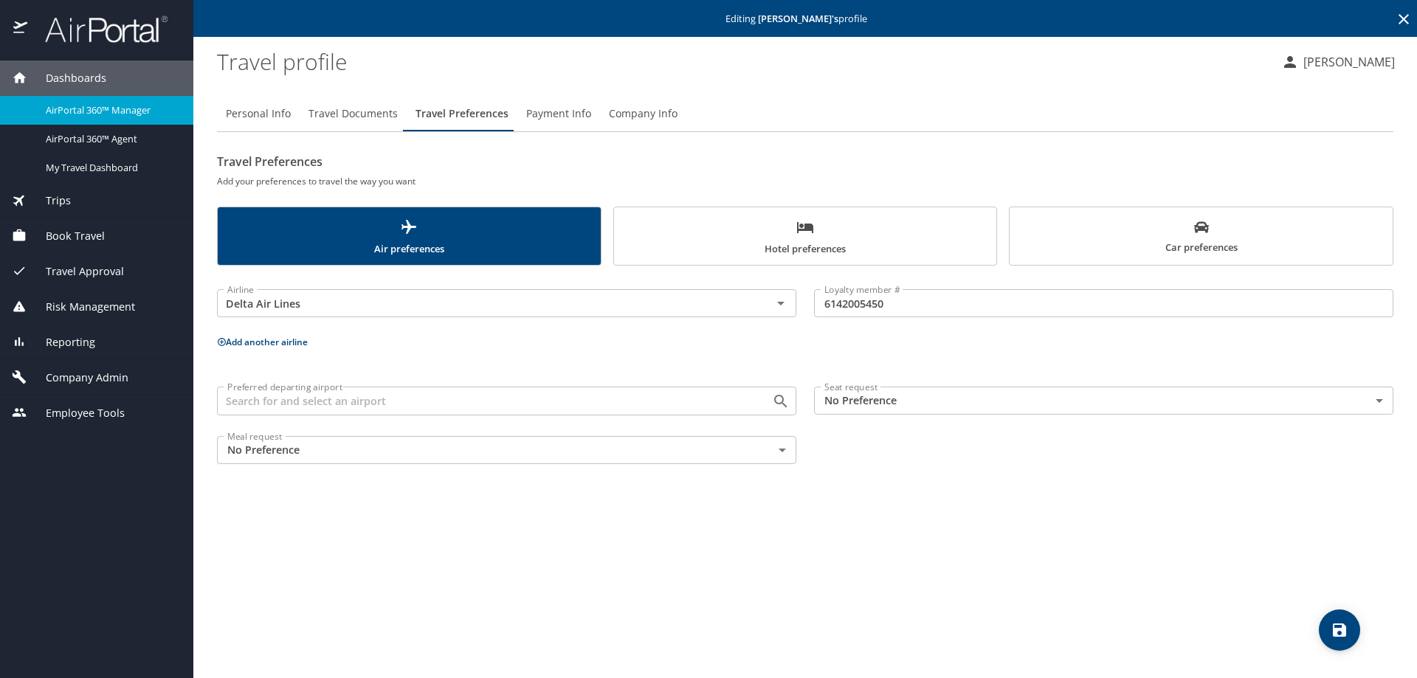
click at [1385, 404] on body "Dashboards AirPortal 360™ Manager AirPortal 360™ Agent My Travel Dashboard Trip…" at bounding box center [708, 339] width 1417 height 678
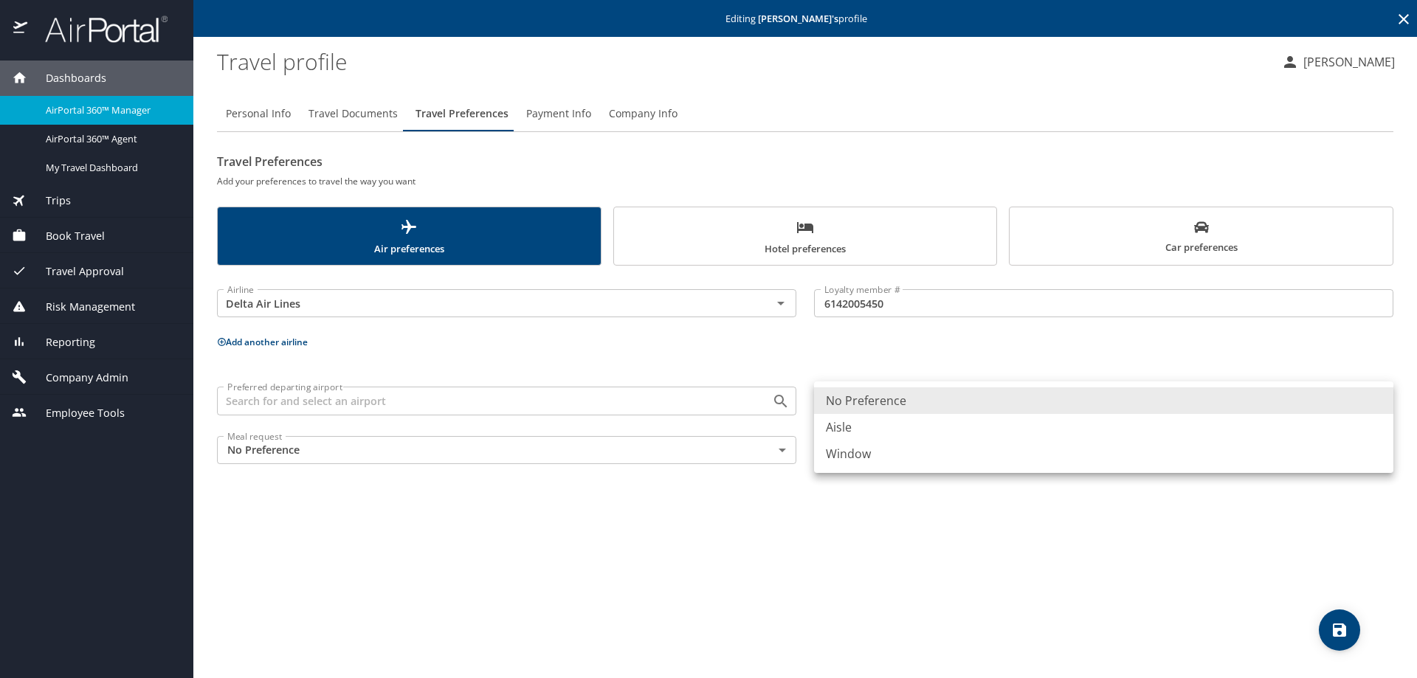
click at [902, 432] on li "Aisle" at bounding box center [1103, 427] width 579 height 27
type input "Aisle"
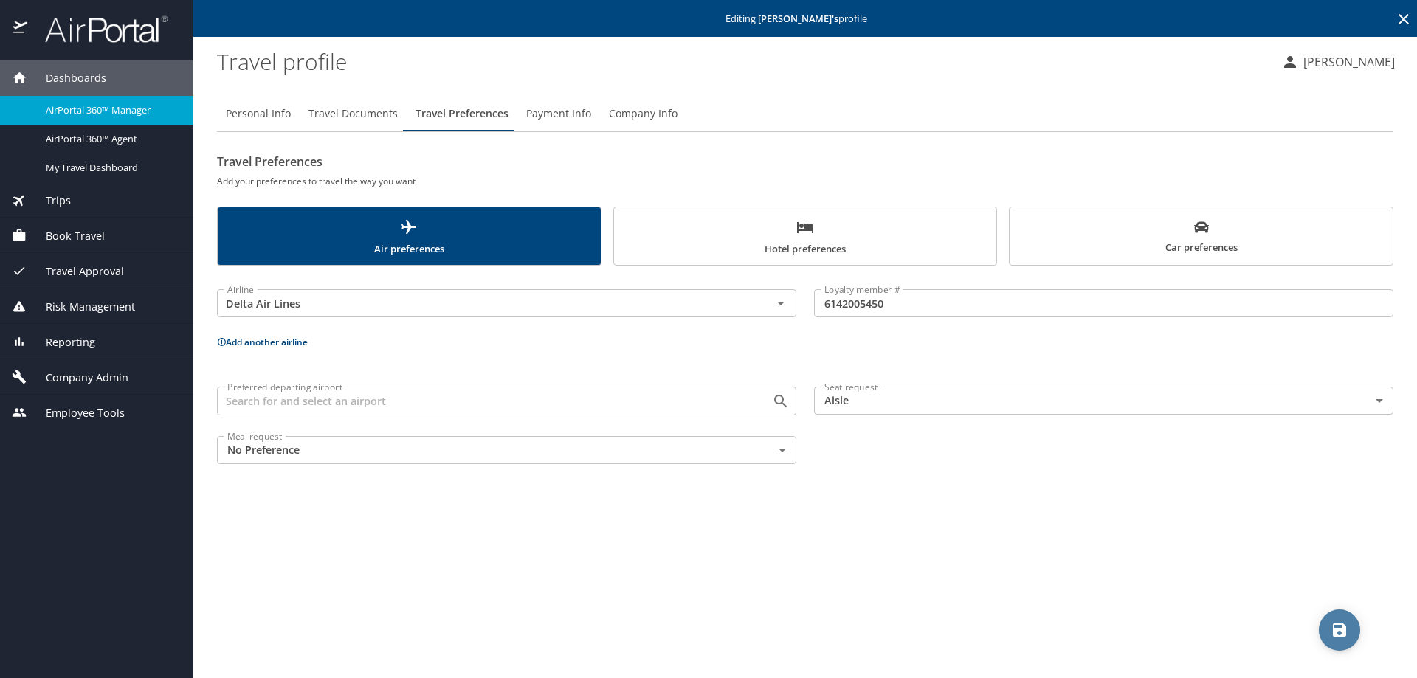
click at [1339, 630] on icon "save" at bounding box center [1339, 630] width 13 height 13
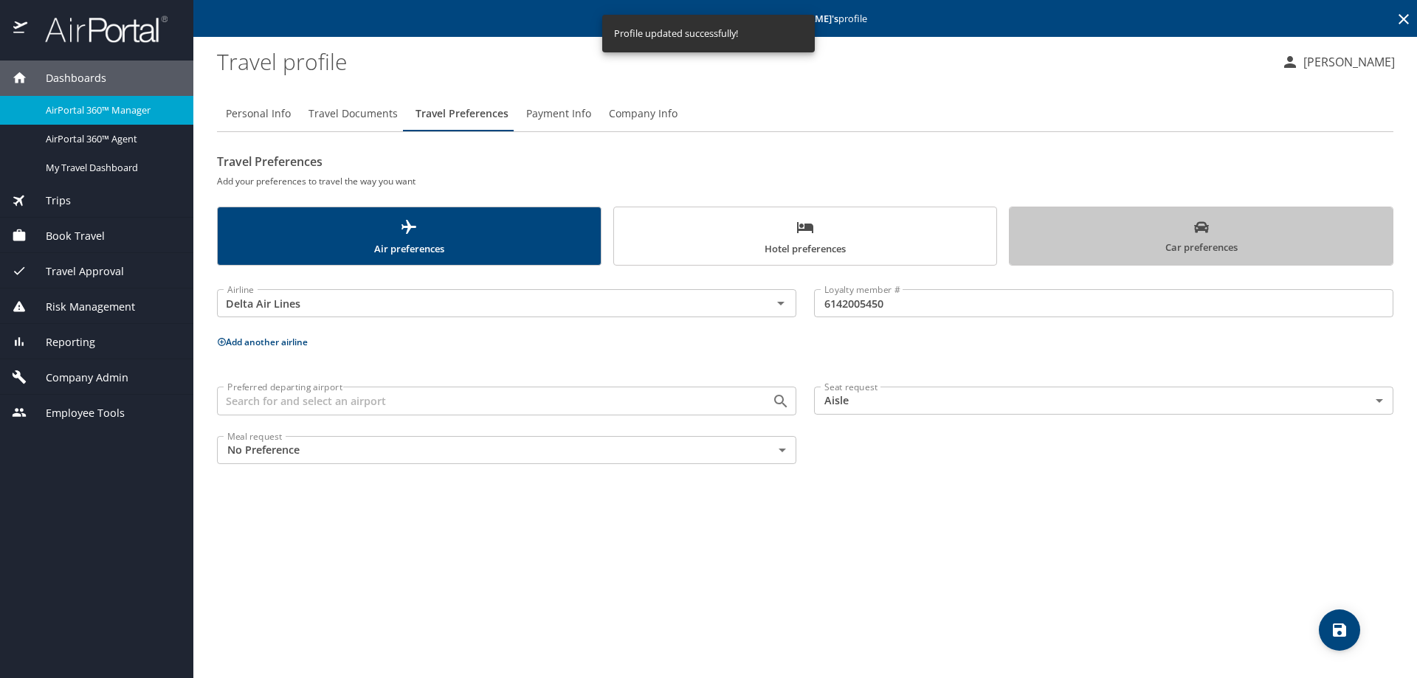
click at [1220, 239] on span "Car preferences" at bounding box center [1200, 238] width 365 height 36
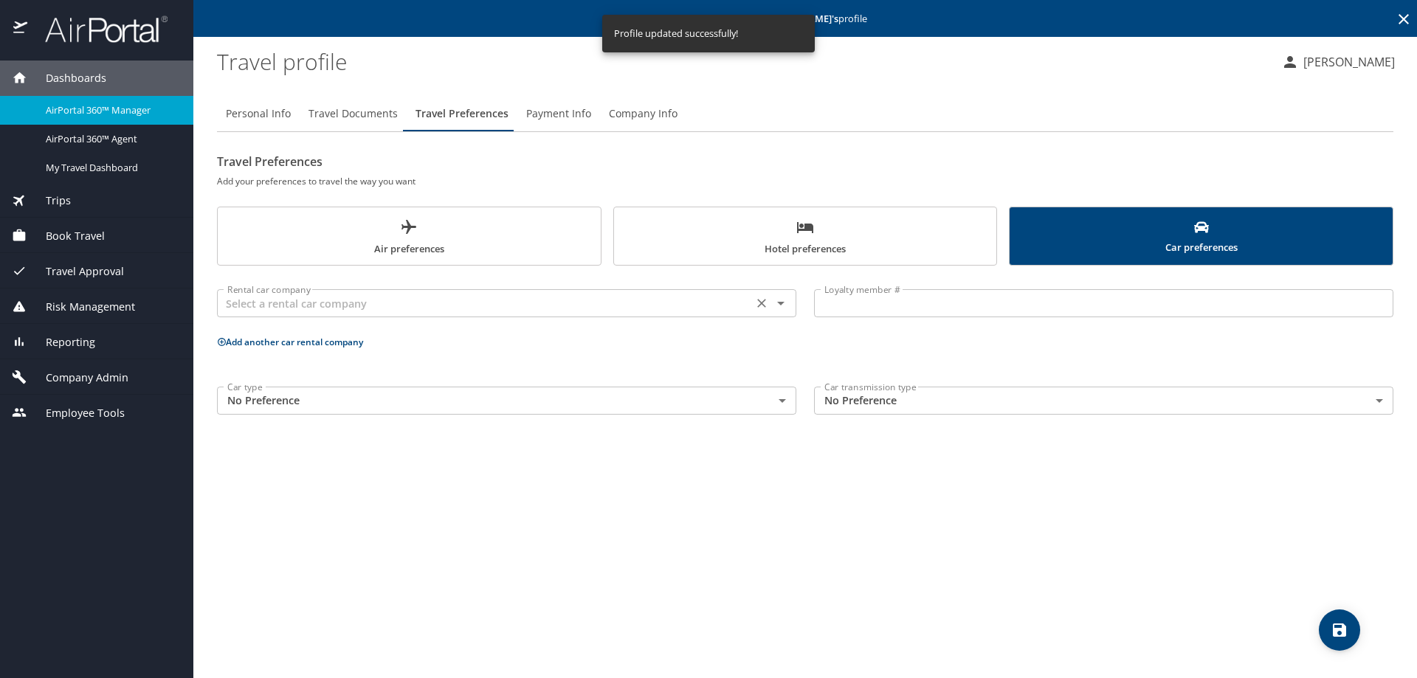
click at [308, 298] on input "text" at bounding box center [484, 303] width 527 height 19
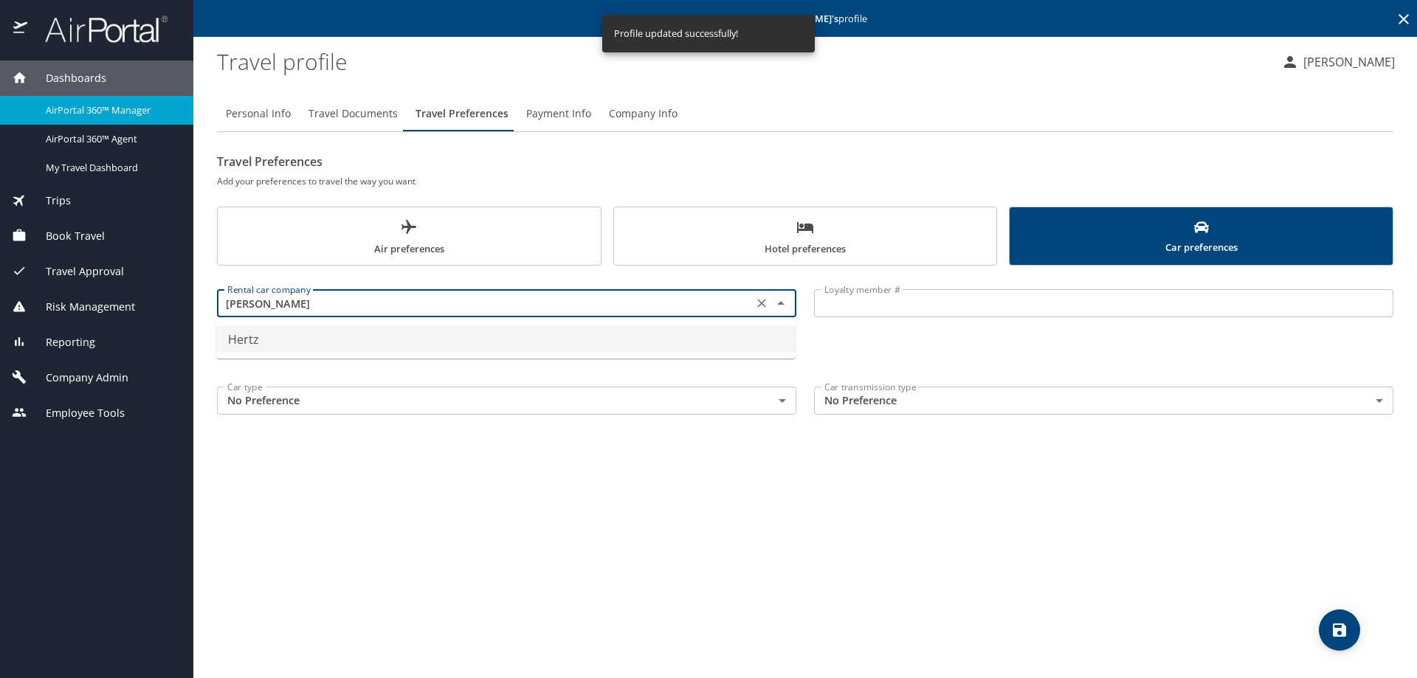
click at [304, 342] on li "Hertz" at bounding box center [505, 339] width 579 height 27
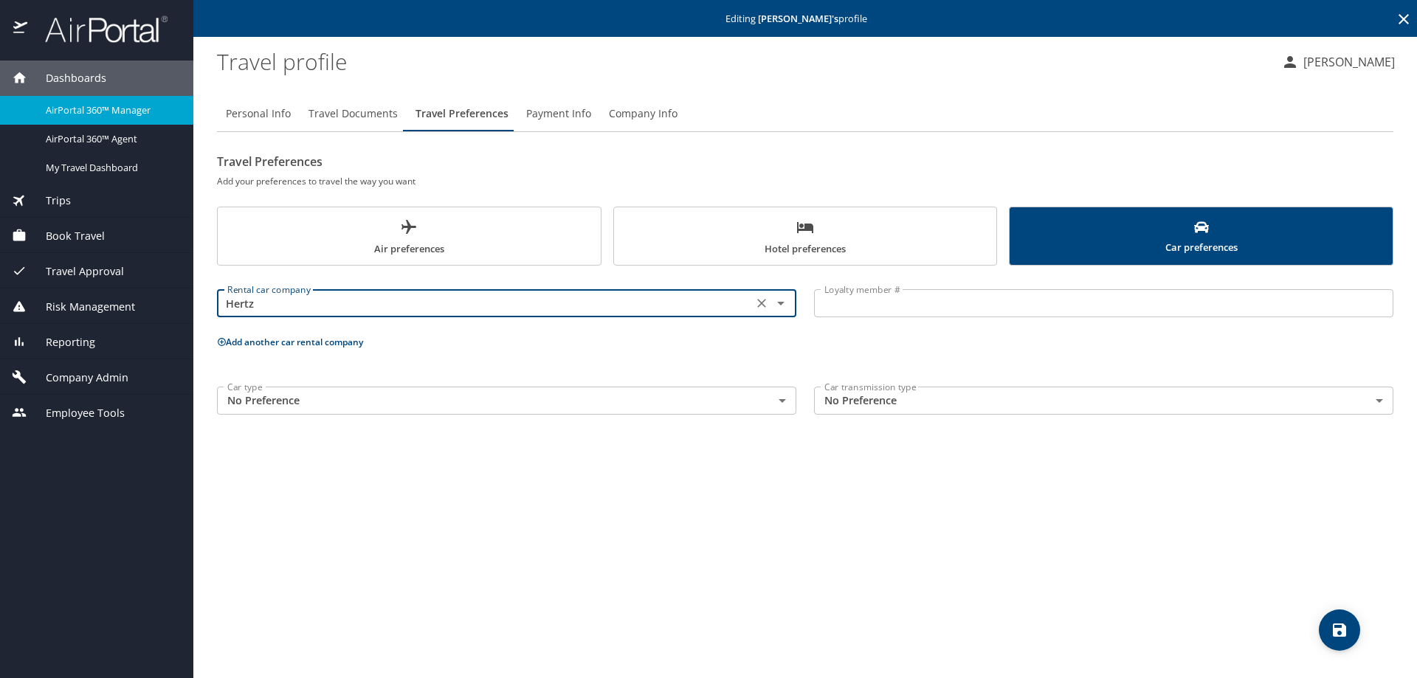
type input "Hertz"
click at [782, 404] on body "Dashboards AirPortal 360™ Manager AirPortal 360™ Agent My Travel Dashboard Trip…" at bounding box center [708, 339] width 1417 height 678
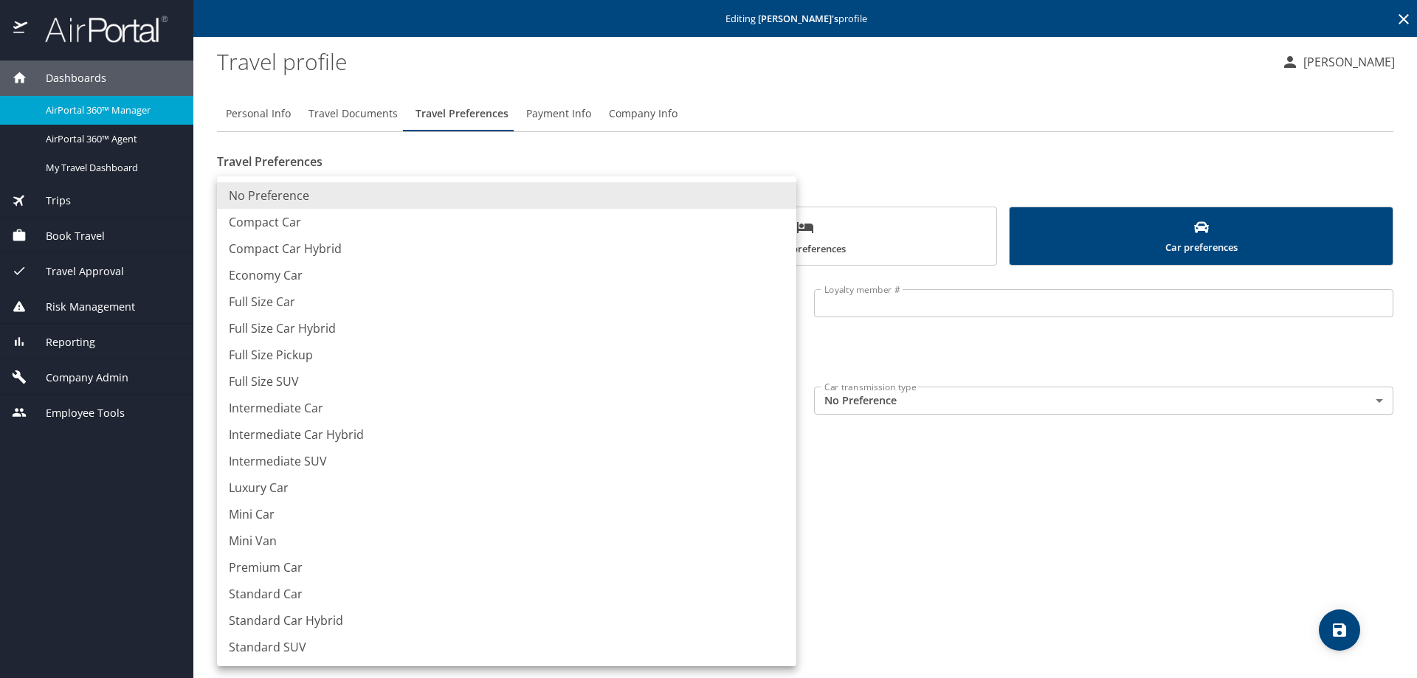
click at [317, 643] on li "Standard SUV" at bounding box center [506, 647] width 579 height 27
type input "StandardSUV"
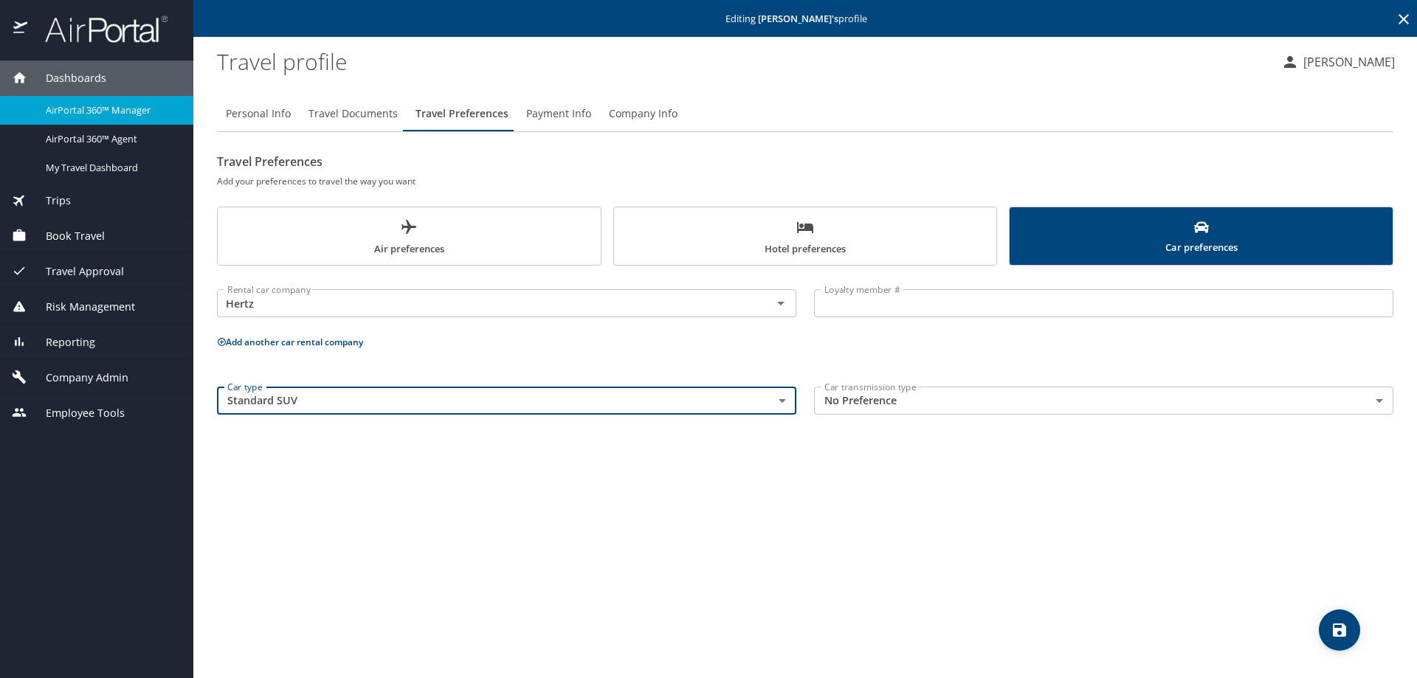
click at [1343, 629] on icon "save" at bounding box center [1339, 630] width 13 height 13
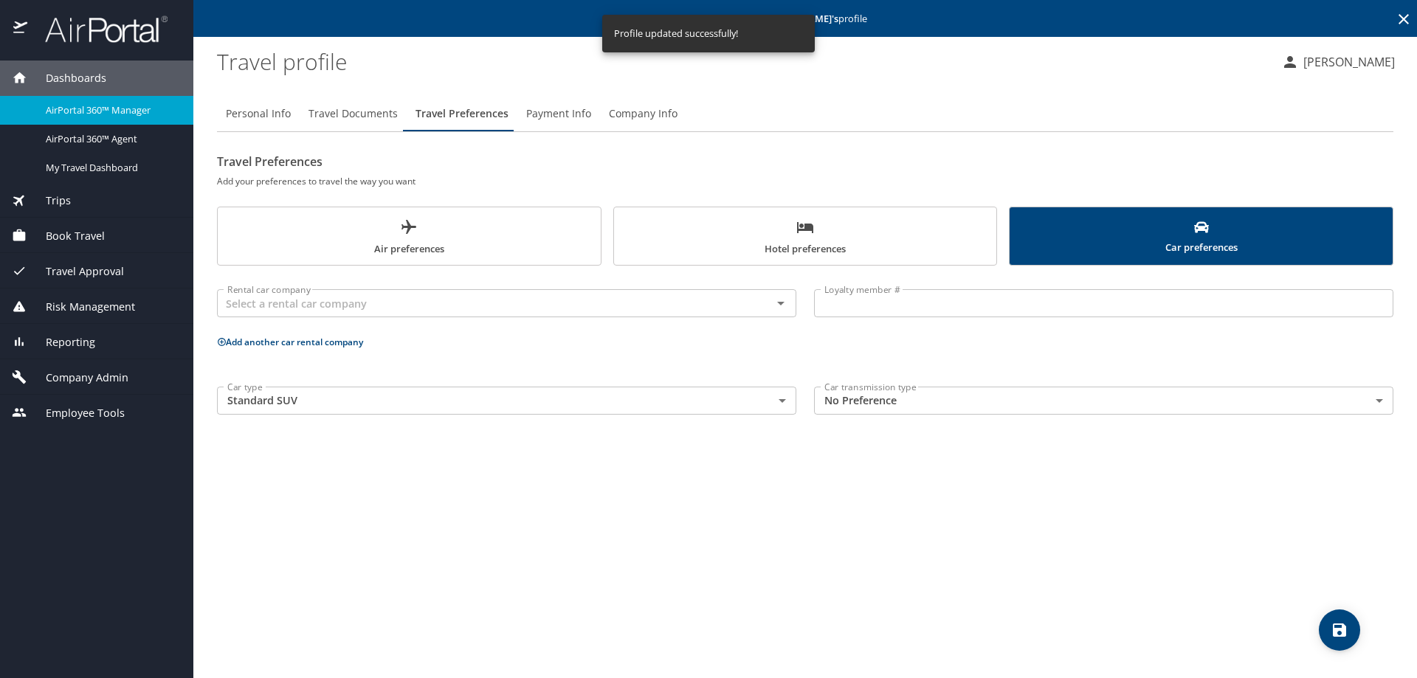
click at [530, 111] on span "Payment Info" at bounding box center [558, 114] width 65 height 18
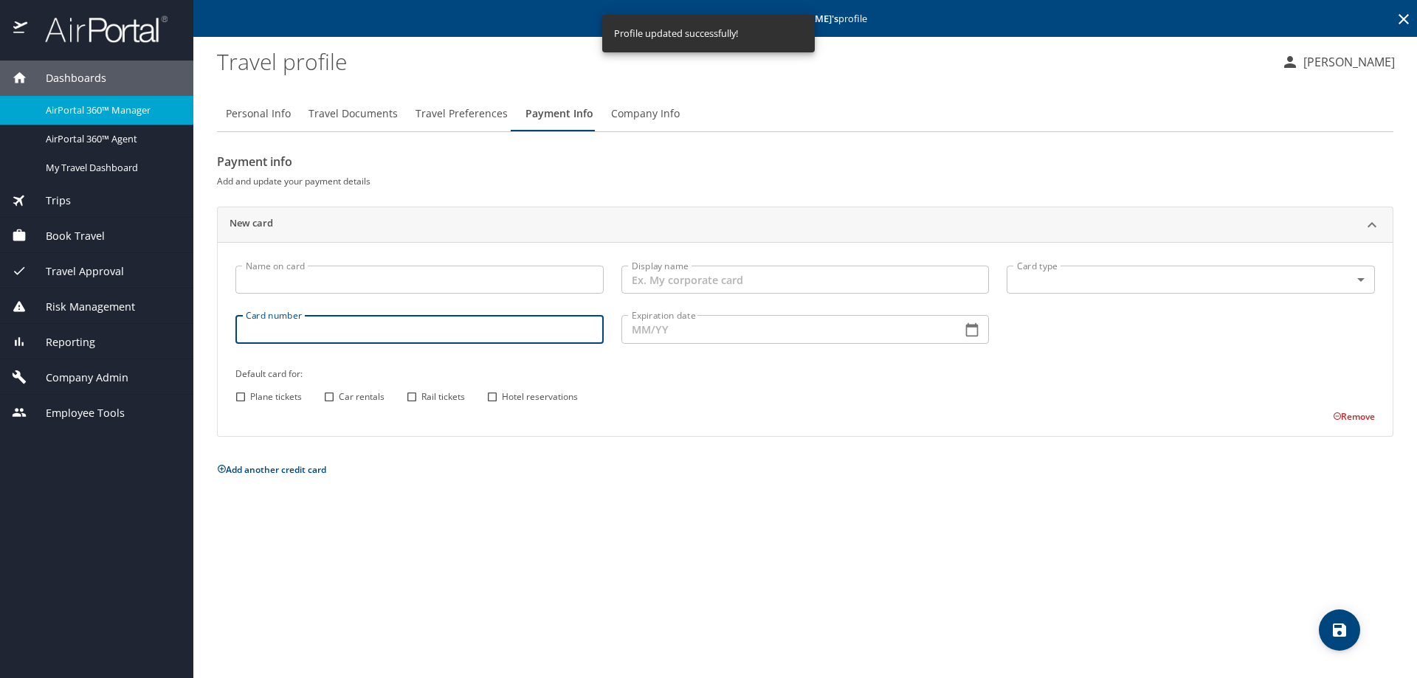
click at [303, 324] on input "Card number" at bounding box center [419, 329] width 368 height 28
paste input "[CREDIT_CARD_NUMBER]"
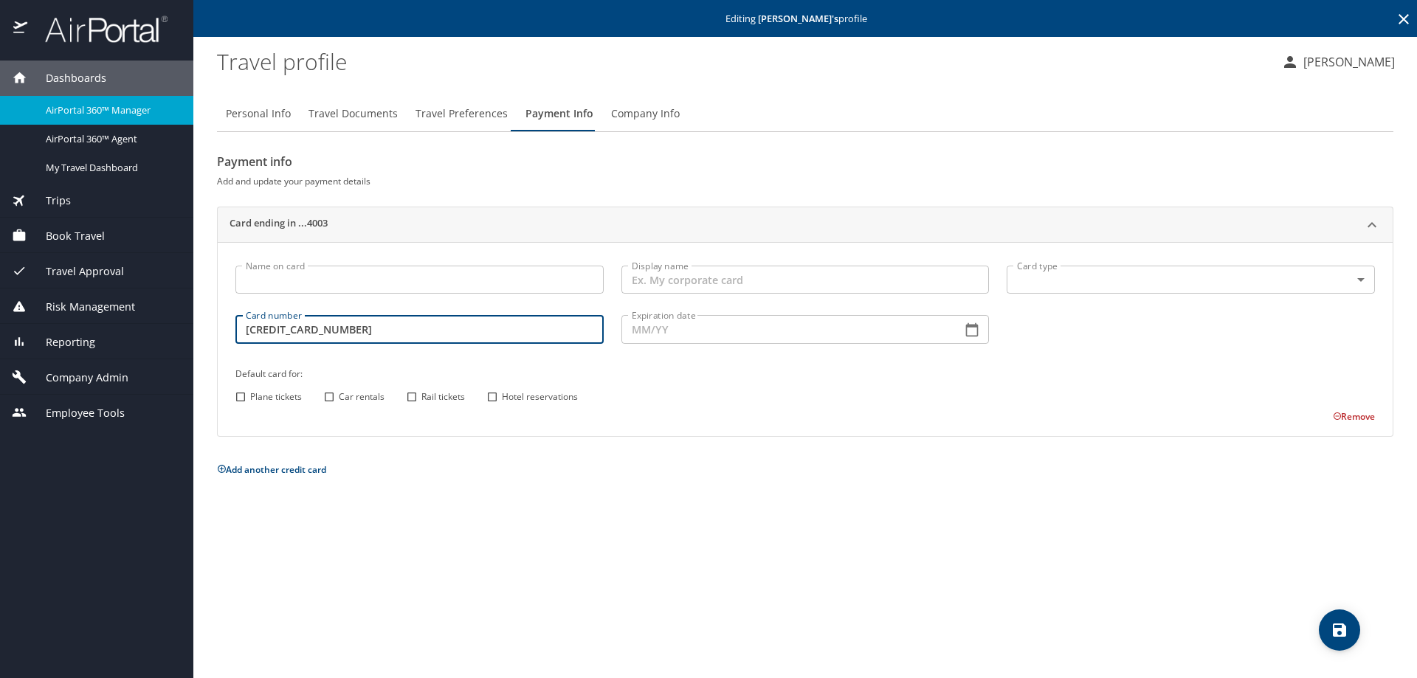
type input "[CREDIT_CARD_NUMBER]"
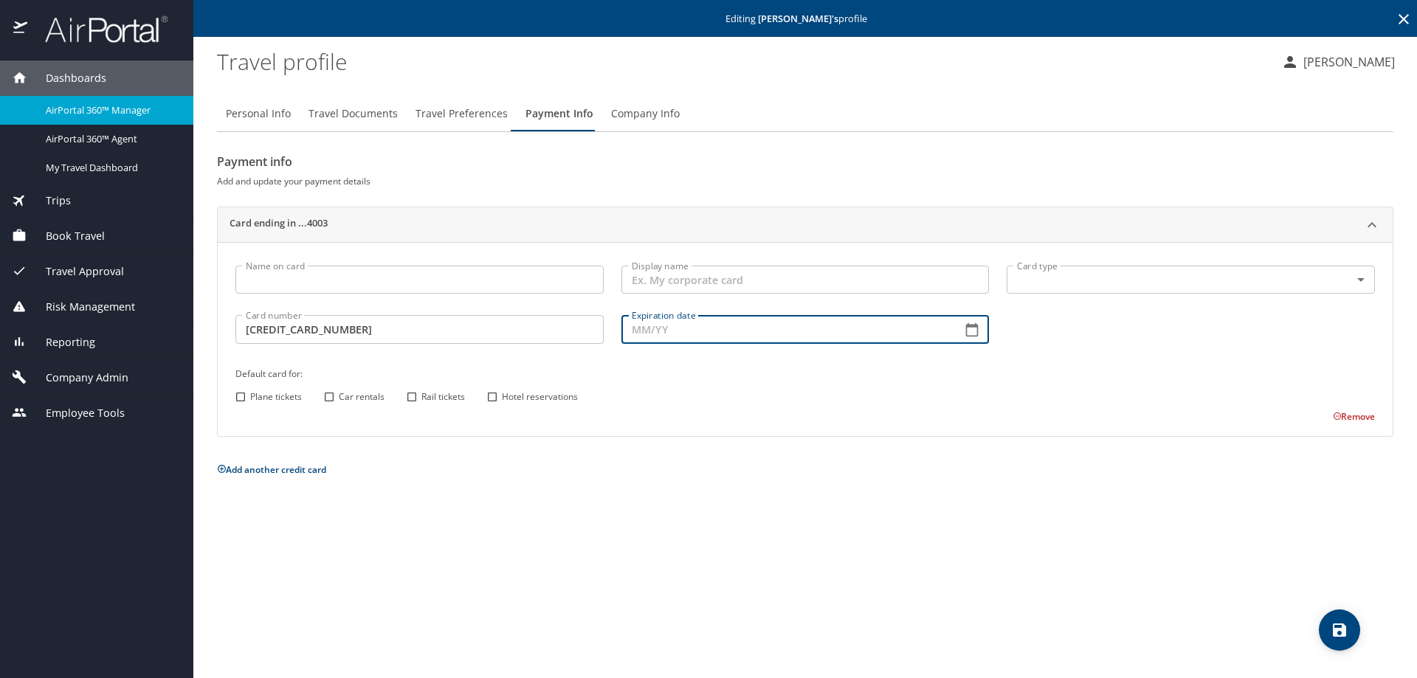
click at [718, 334] on input "Expiration date" at bounding box center [785, 329] width 329 height 28
type input "12/26"
click at [725, 375] on h6 "Default card for:" at bounding box center [804, 373] width 1139 height 15
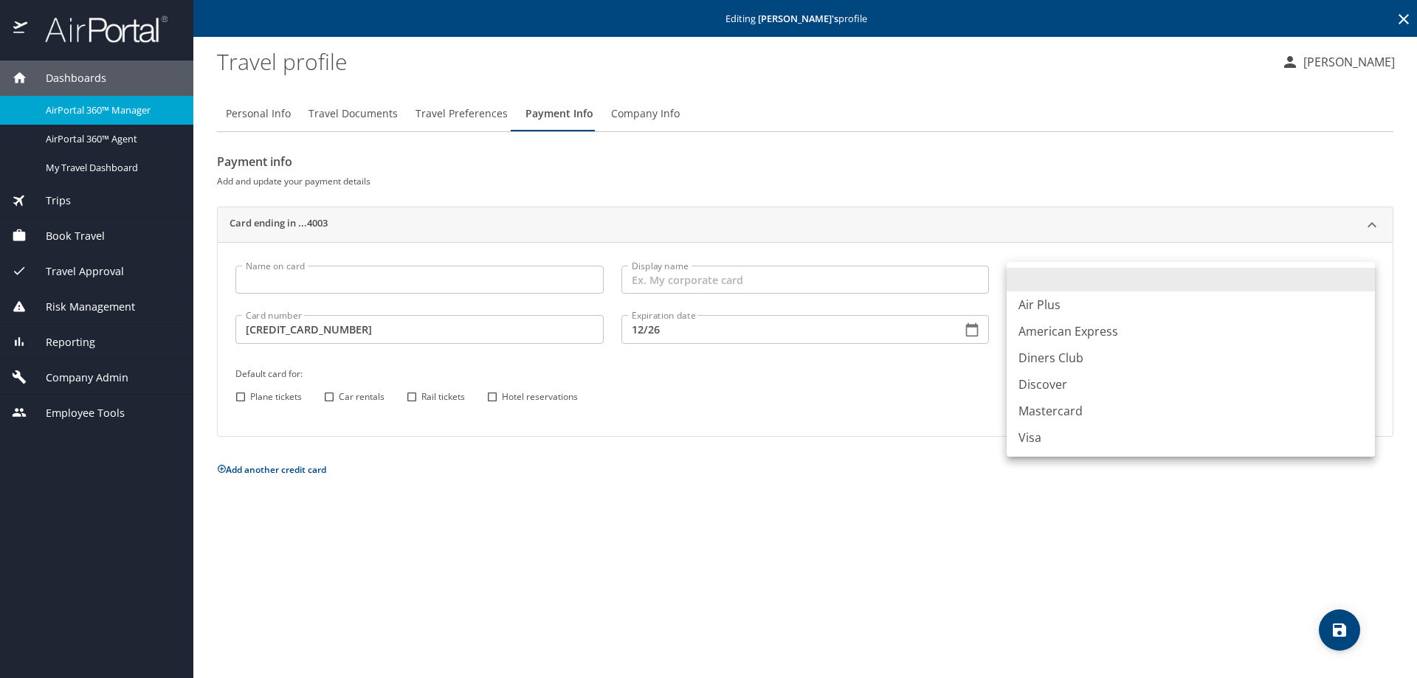
click at [1250, 277] on body "Dashboards AirPortal 360™ Manager AirPortal 360™ Agent My Travel Dashboard Trip…" at bounding box center [708, 339] width 1417 height 678
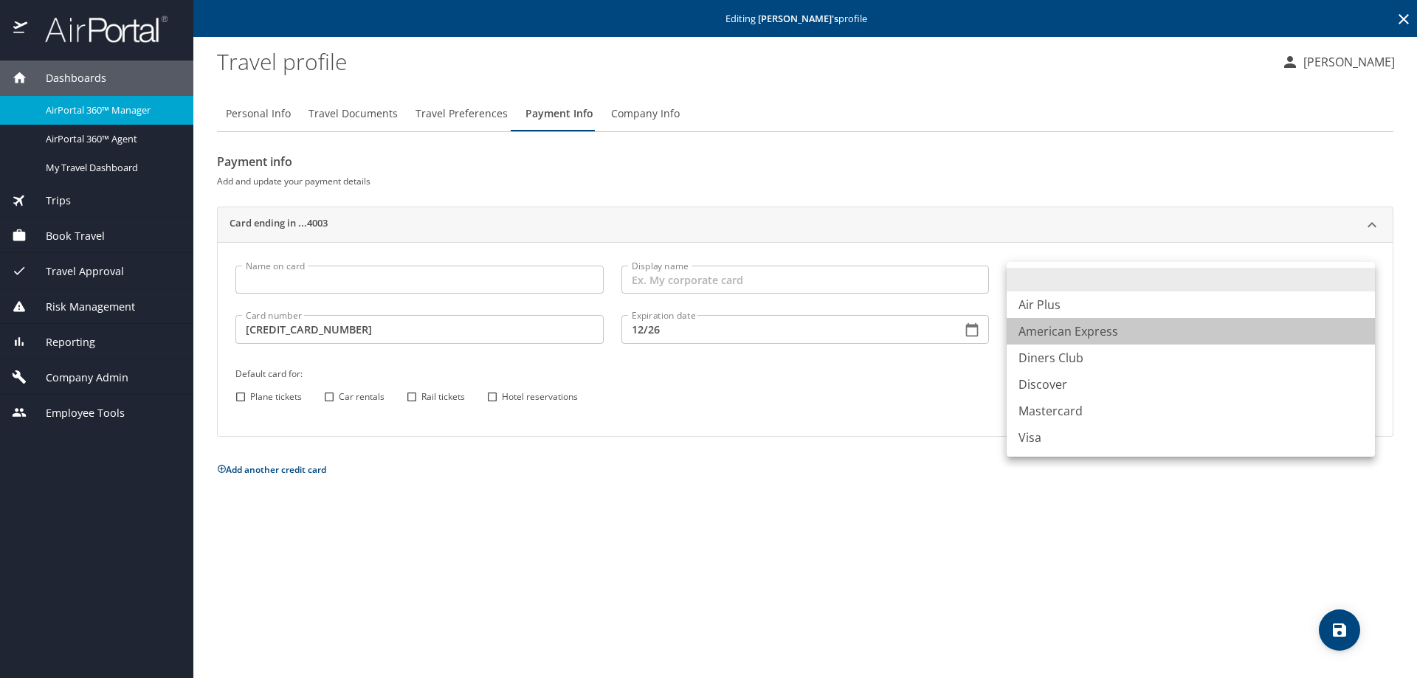
click at [1097, 326] on li "American Express" at bounding box center [1191, 331] width 368 height 27
type input "AX"
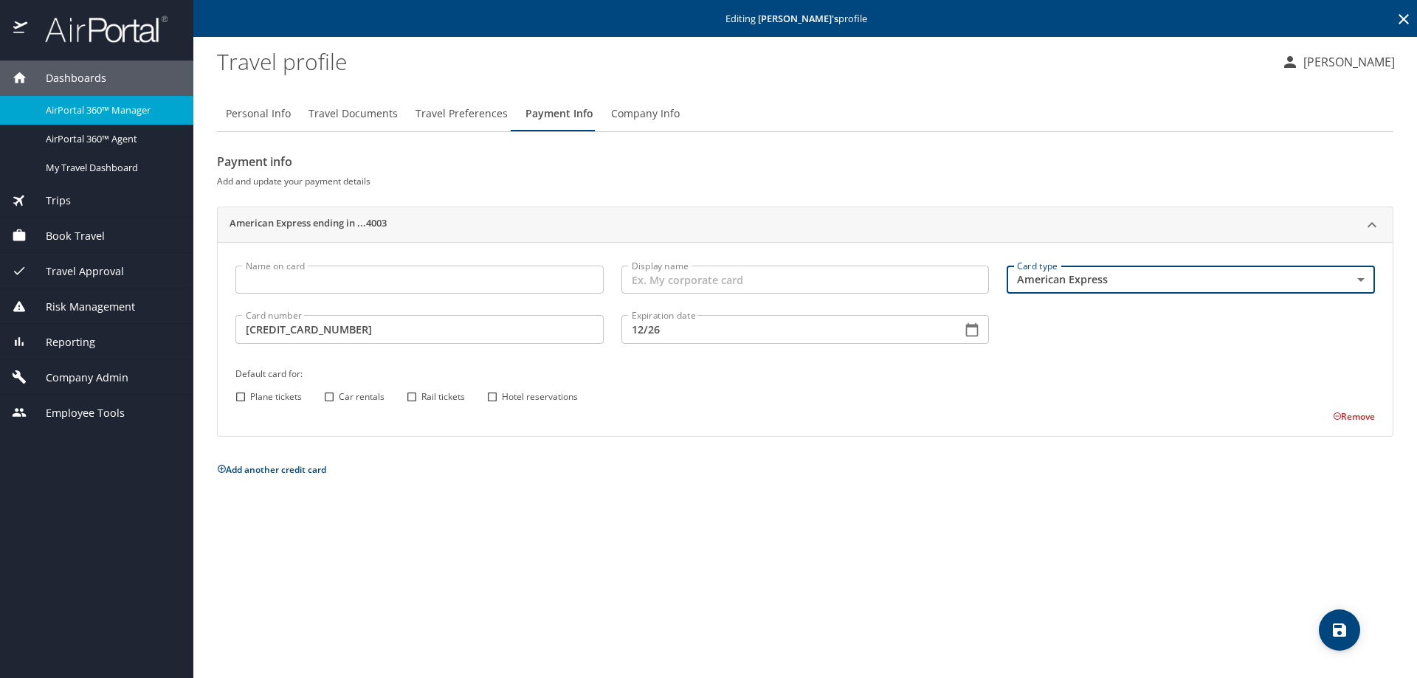
click at [241, 396] on input "Plane tickets" at bounding box center [240, 396] width 19 height 19
checkbox input "true"
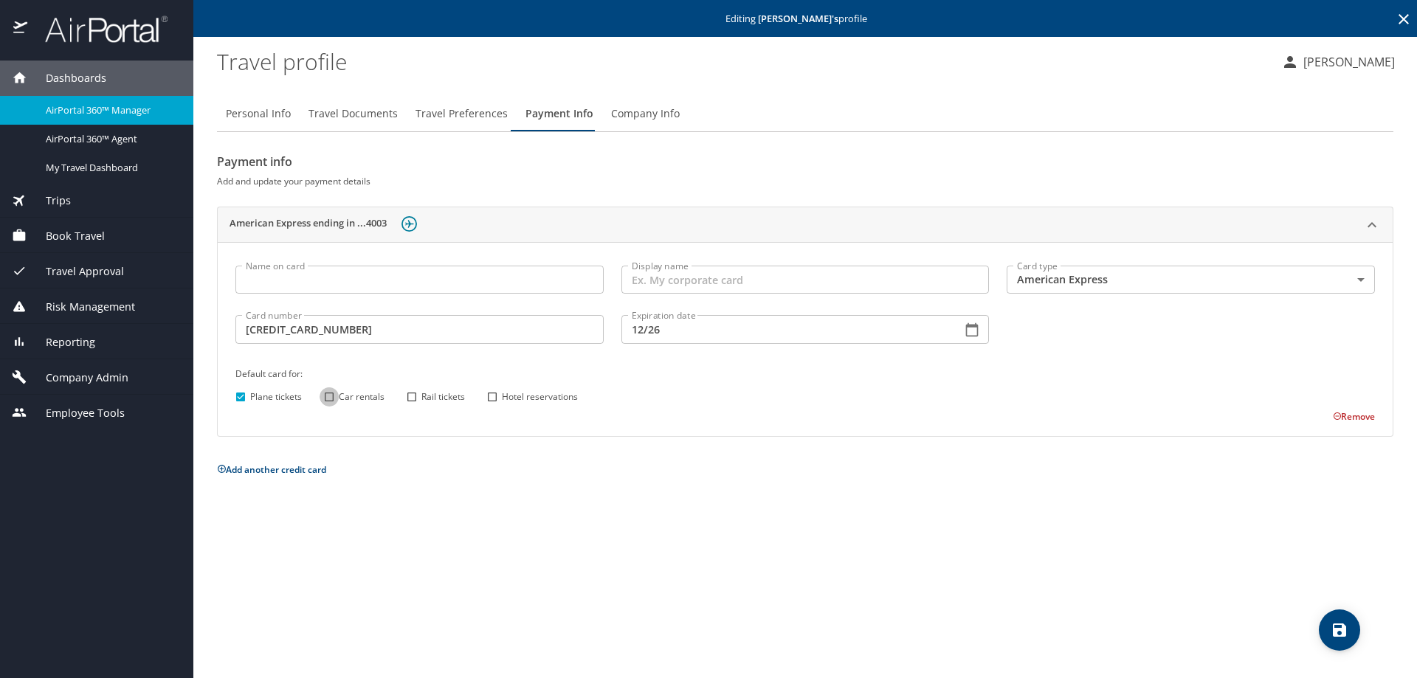
drag, startPoint x: 327, startPoint y: 397, endPoint x: 339, endPoint y: 397, distance: 12.5
click at [328, 397] on input "Car rentals" at bounding box center [329, 396] width 19 height 19
checkbox input "true"
click at [415, 396] on input "Rail tickets" at bounding box center [411, 396] width 19 height 19
checkbox input "true"
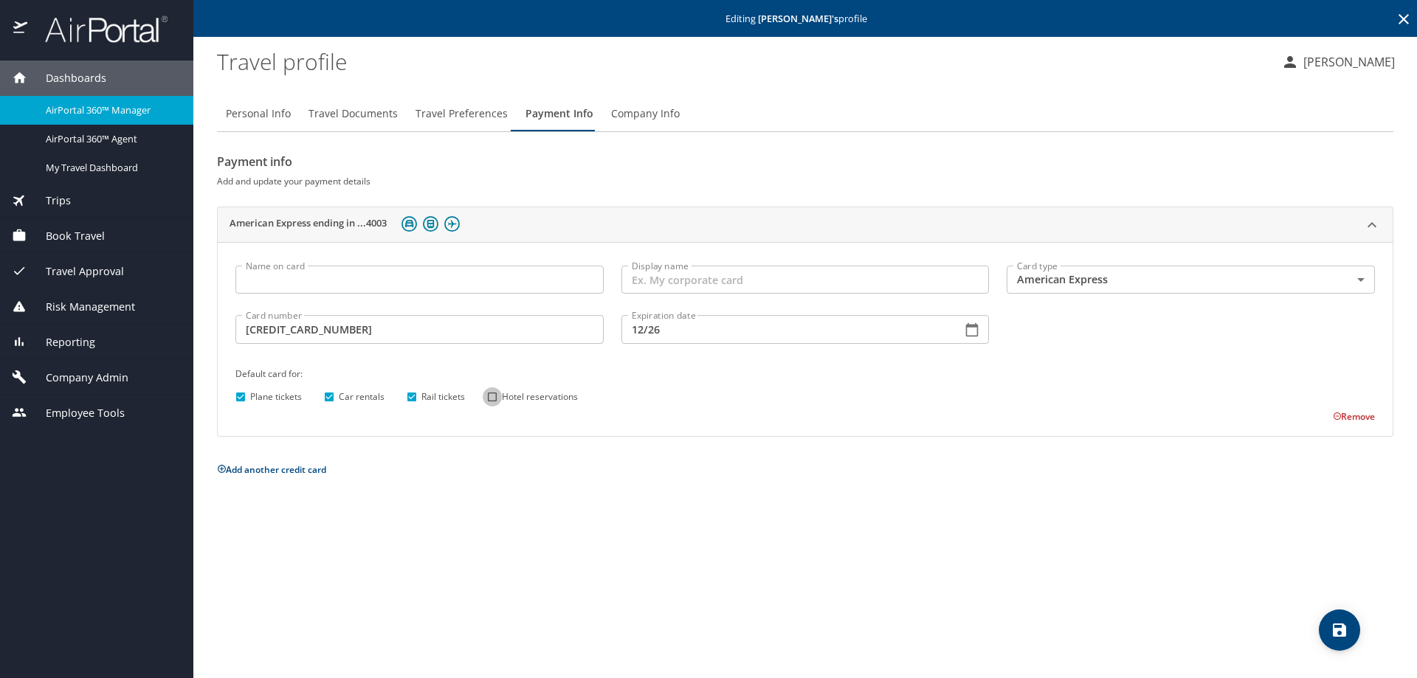
click at [495, 394] on input "Hotel reservations" at bounding box center [492, 396] width 19 height 19
checkbox input "true"
click at [1352, 623] on span "save" at bounding box center [1339, 630] width 41 height 18
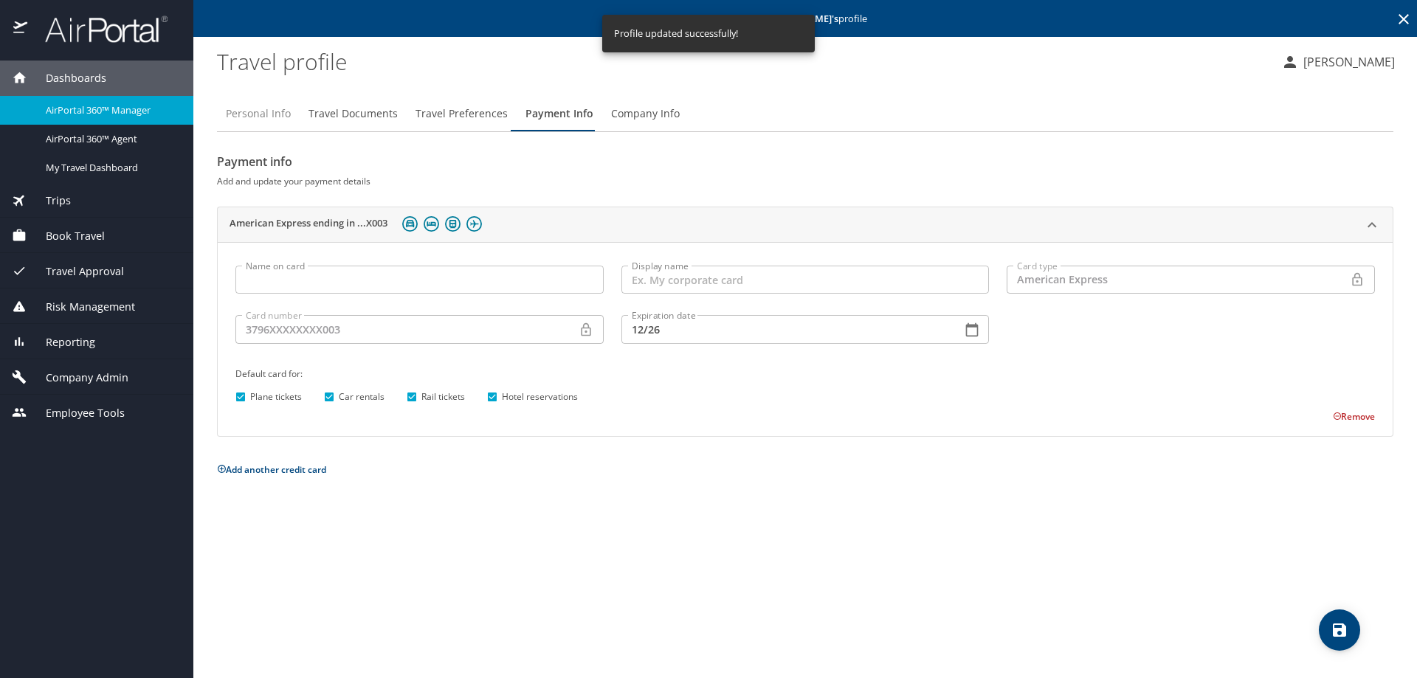
click at [249, 114] on span "Personal Info" at bounding box center [258, 114] width 65 height 18
select select "US"
